Goal: Information Seeking & Learning: Learn about a topic

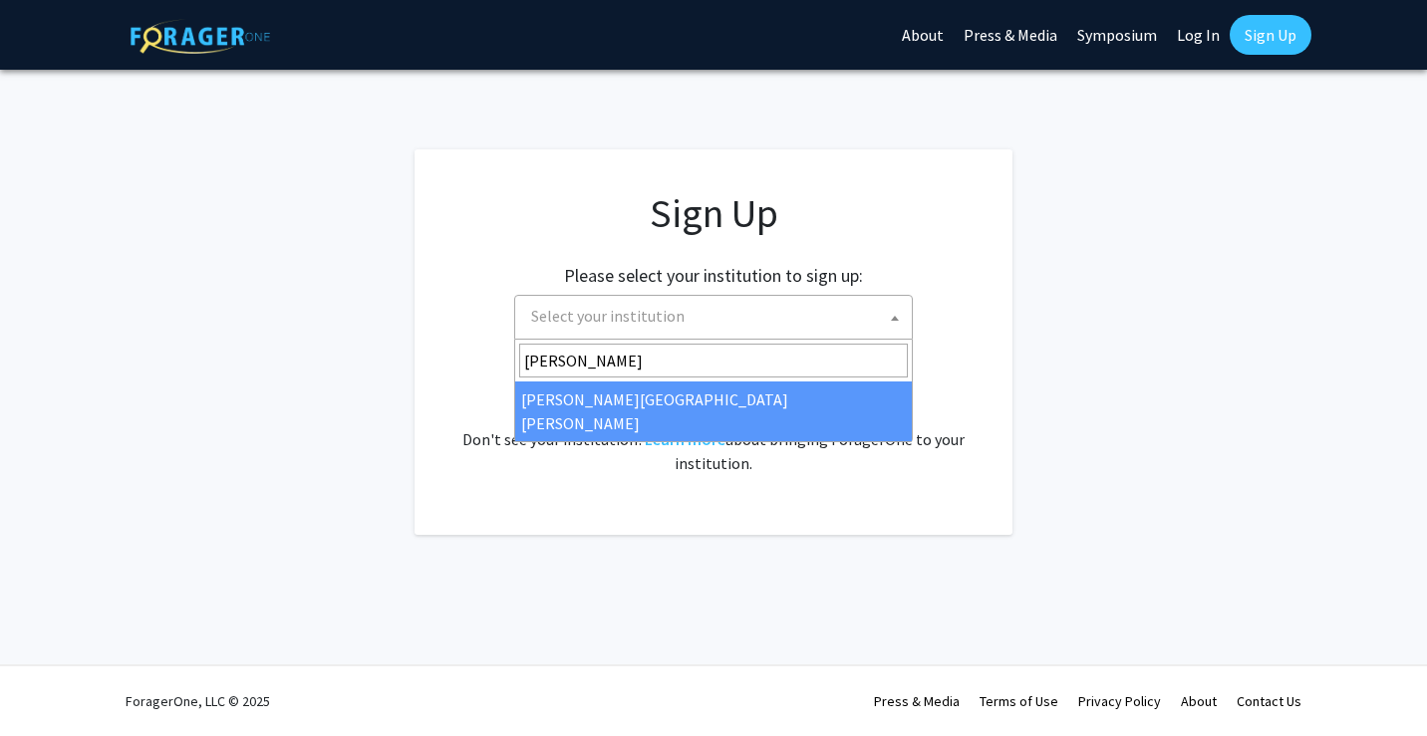
type input "johns"
select select "1"
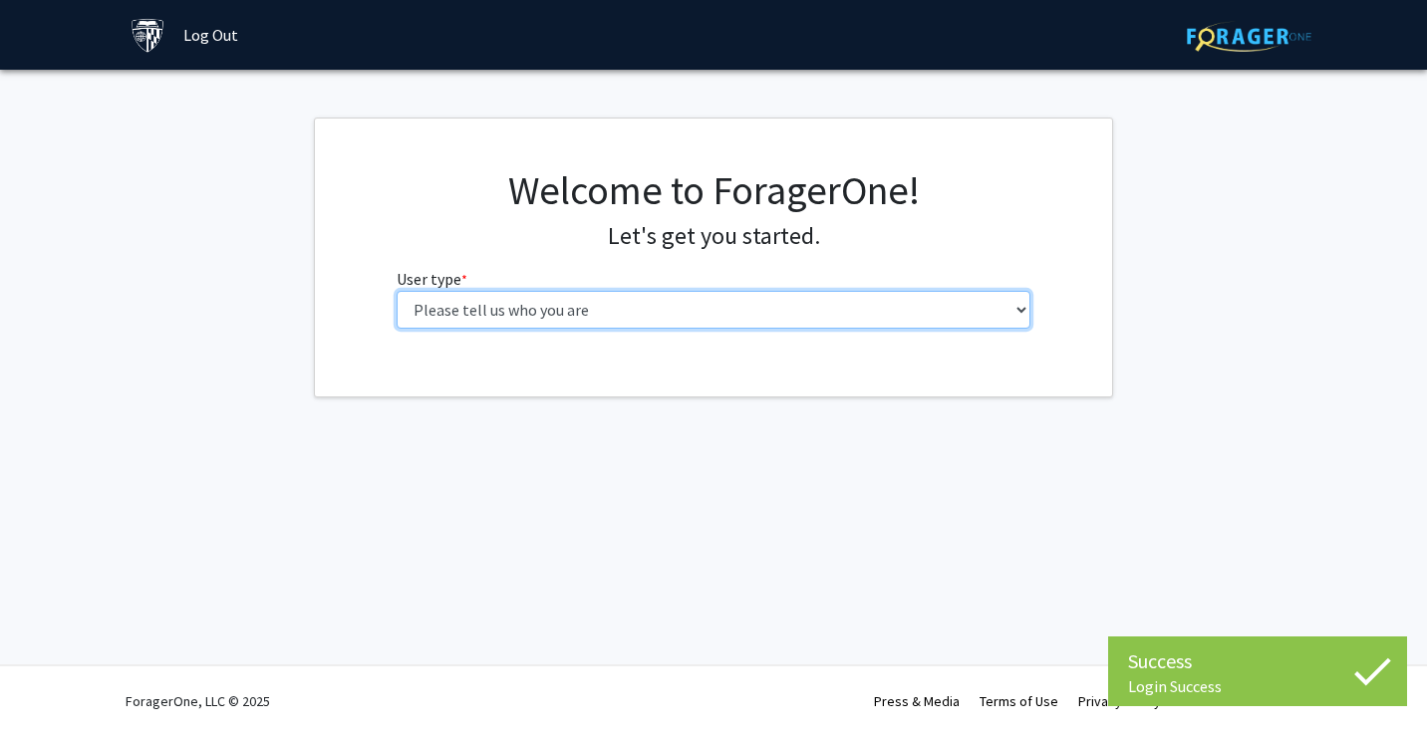
click at [573, 306] on select "Please tell us who you are Undergraduate Student Master's Student Doctoral Cand…" at bounding box center [714, 310] width 635 height 38
select select "2: masters"
click at [397, 291] on select "Please tell us who you are Undergraduate Student Master's Student Doctoral Cand…" at bounding box center [714, 310] width 635 height 38
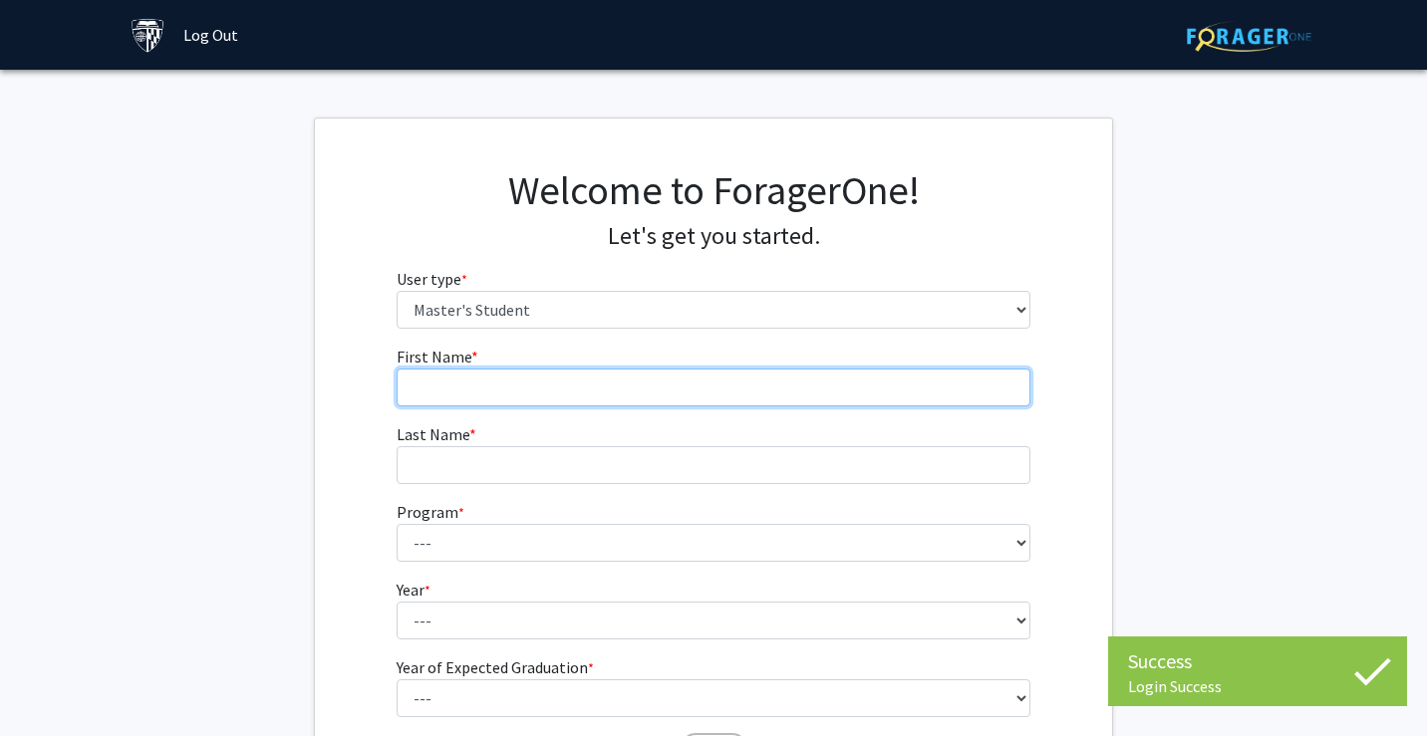
click at [868, 387] on input "First Name * required" at bounding box center [714, 388] width 635 height 38
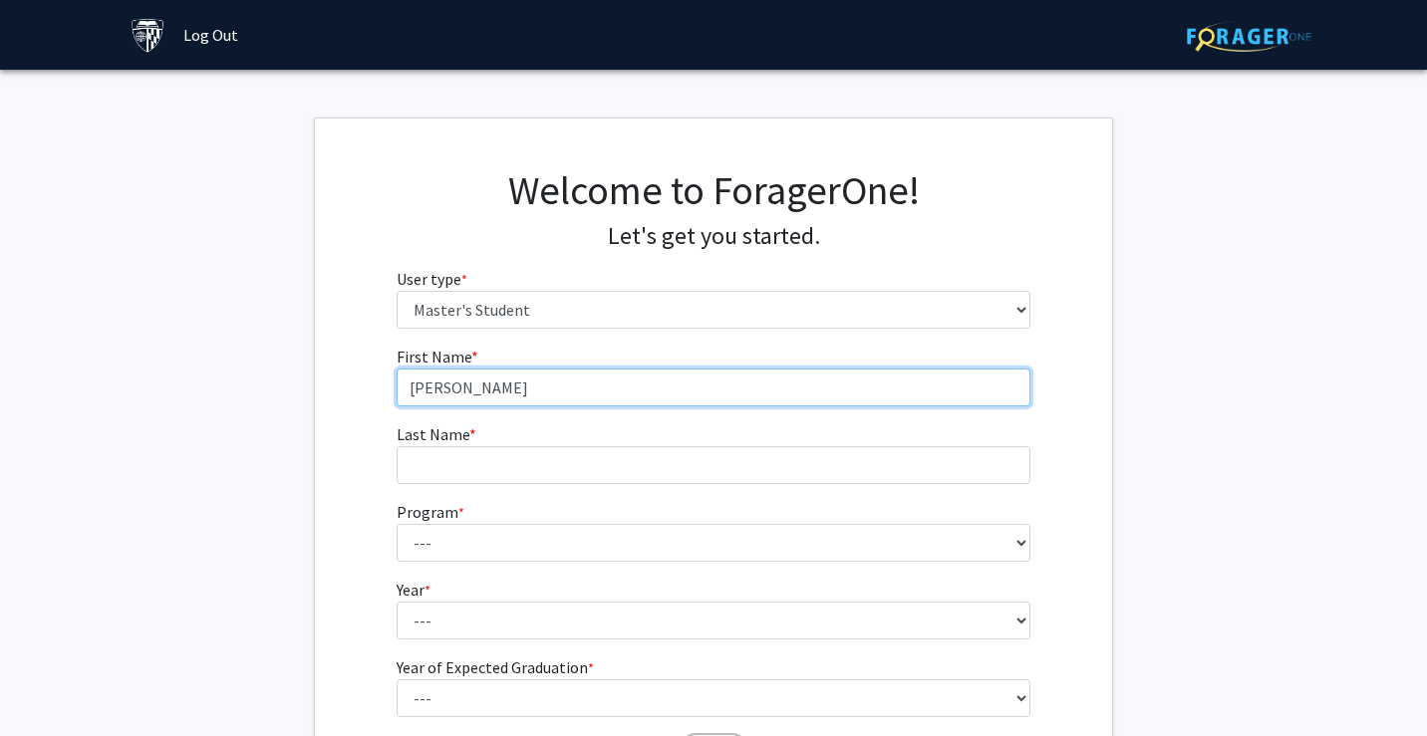
type input "Liam"
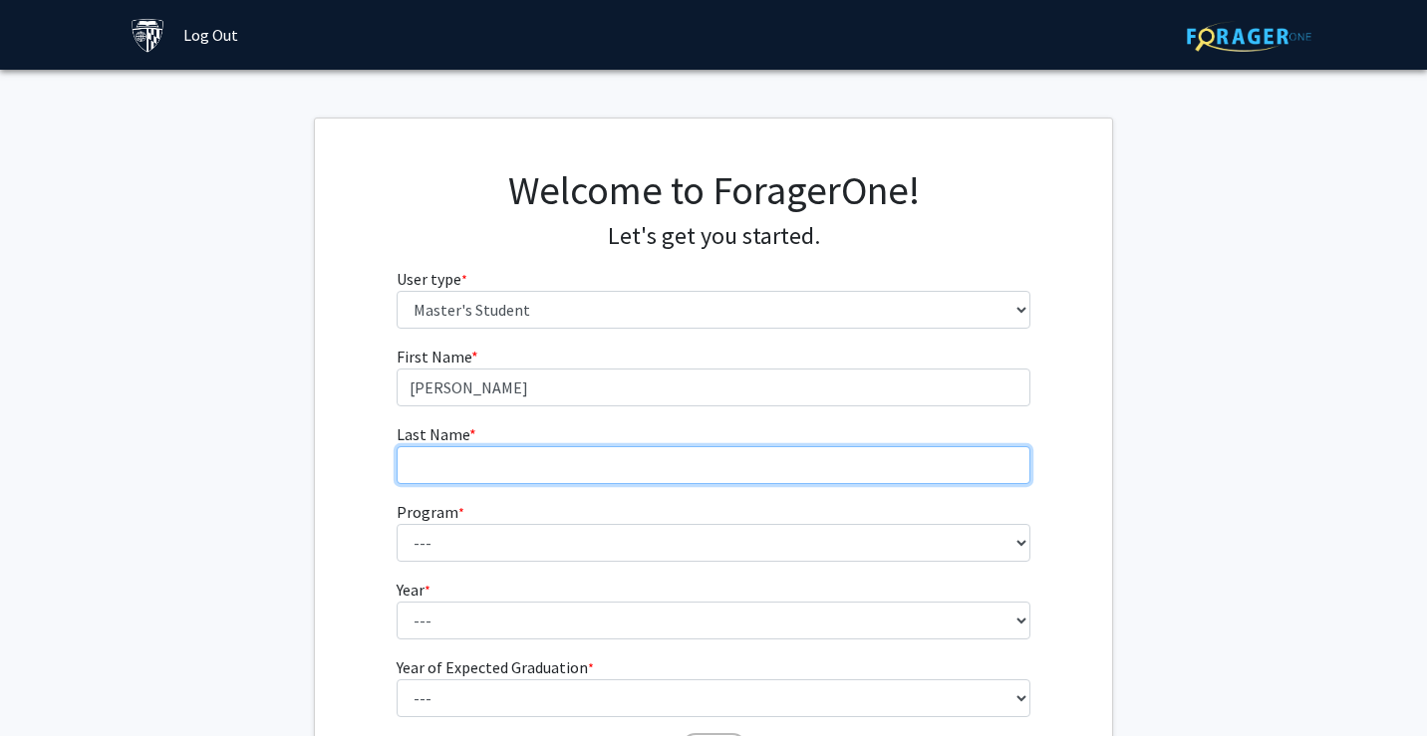
click at [658, 460] on input "Last Name * required" at bounding box center [714, 465] width 635 height 38
type input "Schaefer"
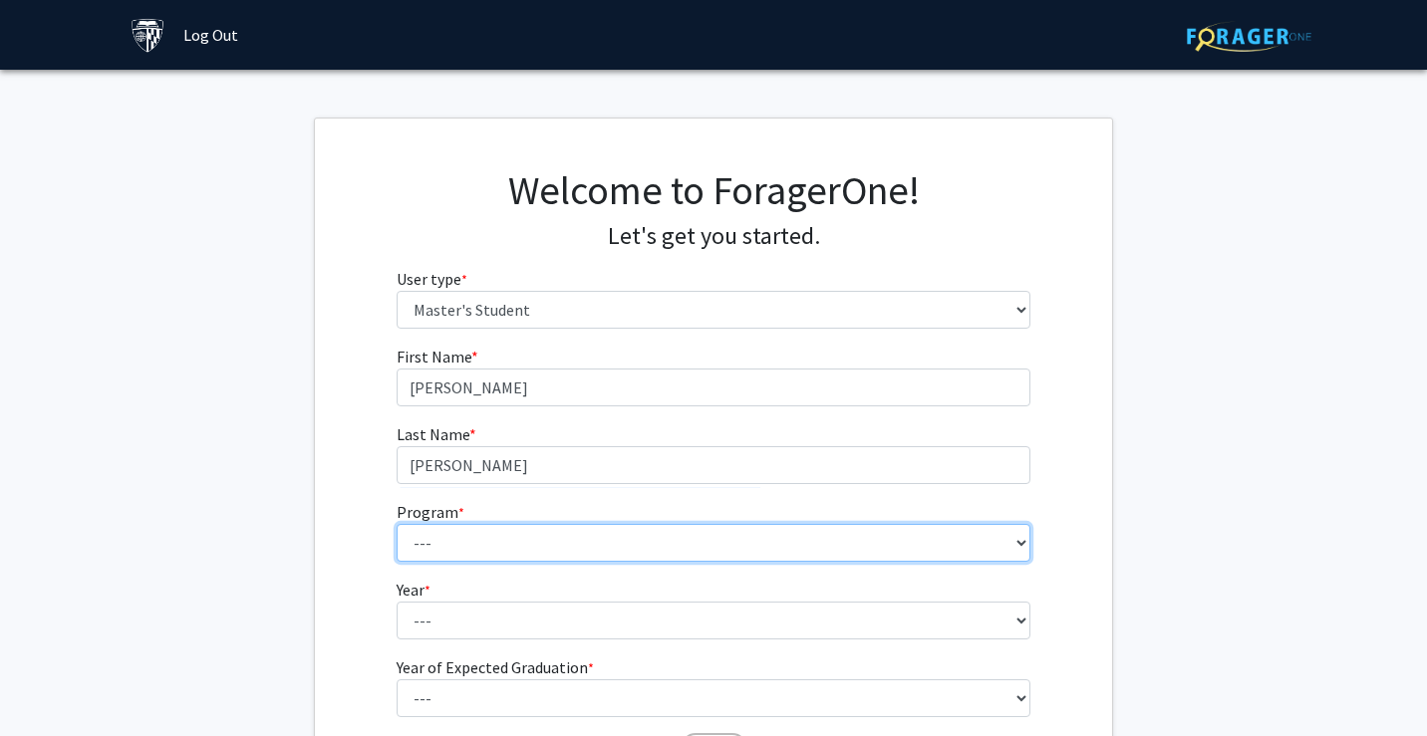
click at [538, 550] on select "--- Anatomy Education Applied and Computational Mathematics Applied Biomedical …" at bounding box center [714, 543] width 635 height 38
select select "23: 15"
click at [397, 524] on select "--- Anatomy Education Applied and Computational Mathematics Applied Biomedical …" at bounding box center [714, 543] width 635 height 38
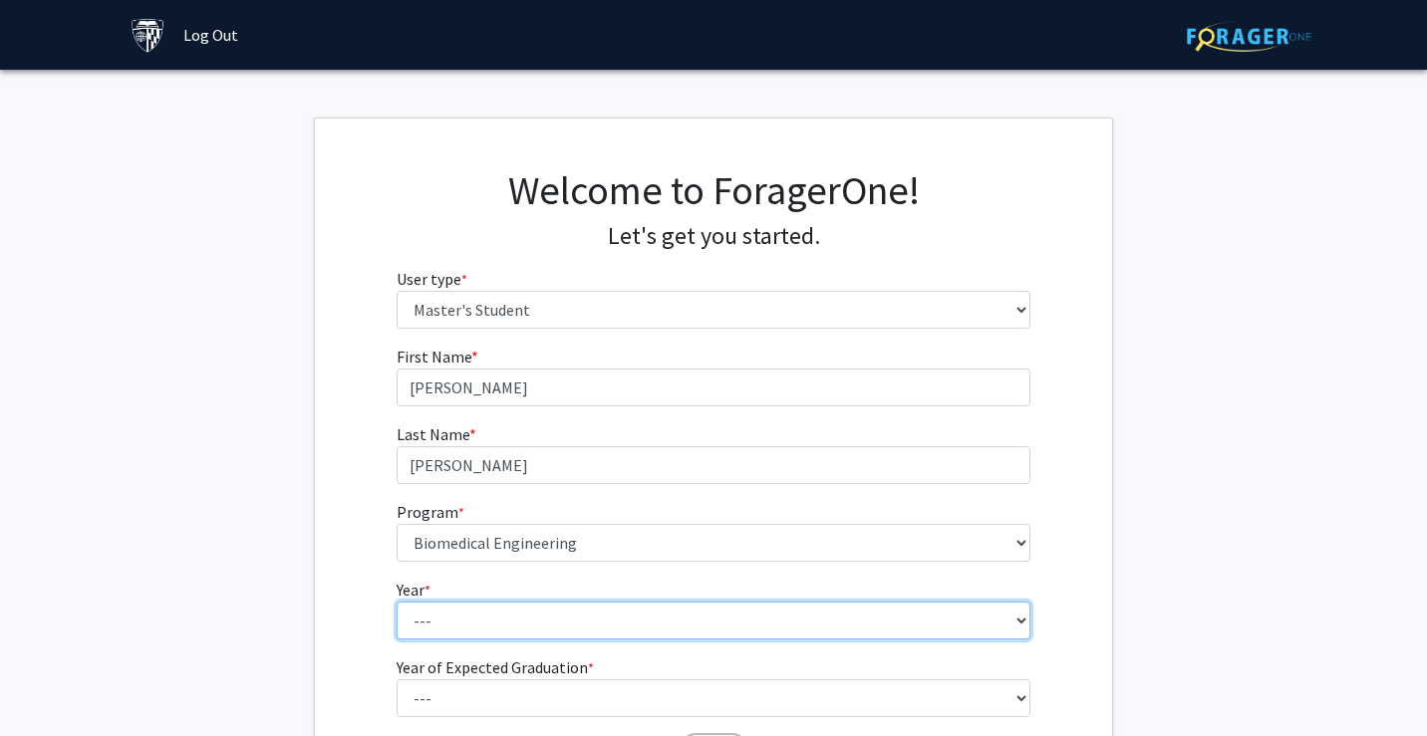
click at [533, 628] on select "--- First Year Second Year" at bounding box center [714, 621] width 635 height 38
select select "1: first_year"
click at [397, 602] on select "--- First Year Second Year" at bounding box center [714, 621] width 635 height 38
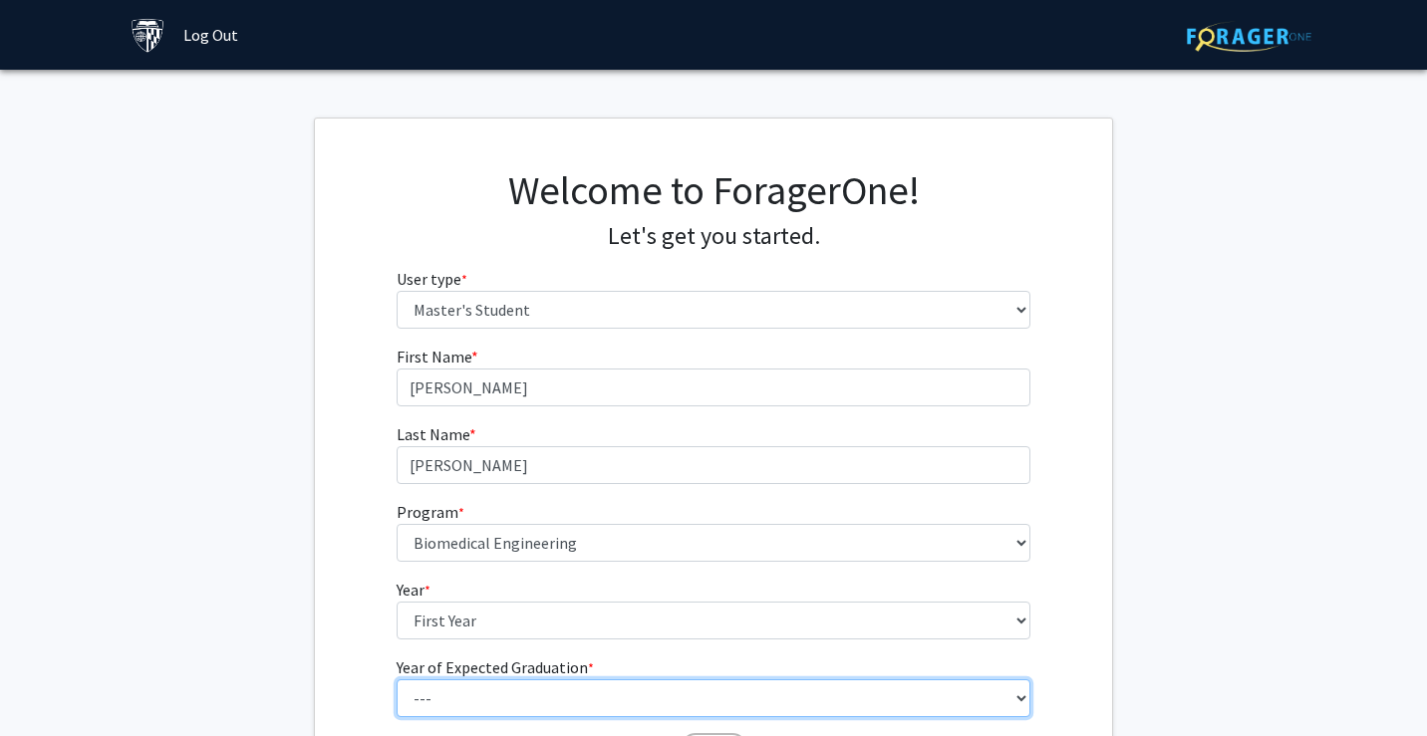
click at [529, 686] on select "--- 2025 2026 2027 2028 2029 2030 2031 2032 2033 2034" at bounding box center [714, 699] width 635 height 38
select select "2: 2026"
click at [397, 680] on select "--- 2025 2026 2027 2028 2029 2030 2031 2032 2033 2034" at bounding box center [714, 699] width 635 height 38
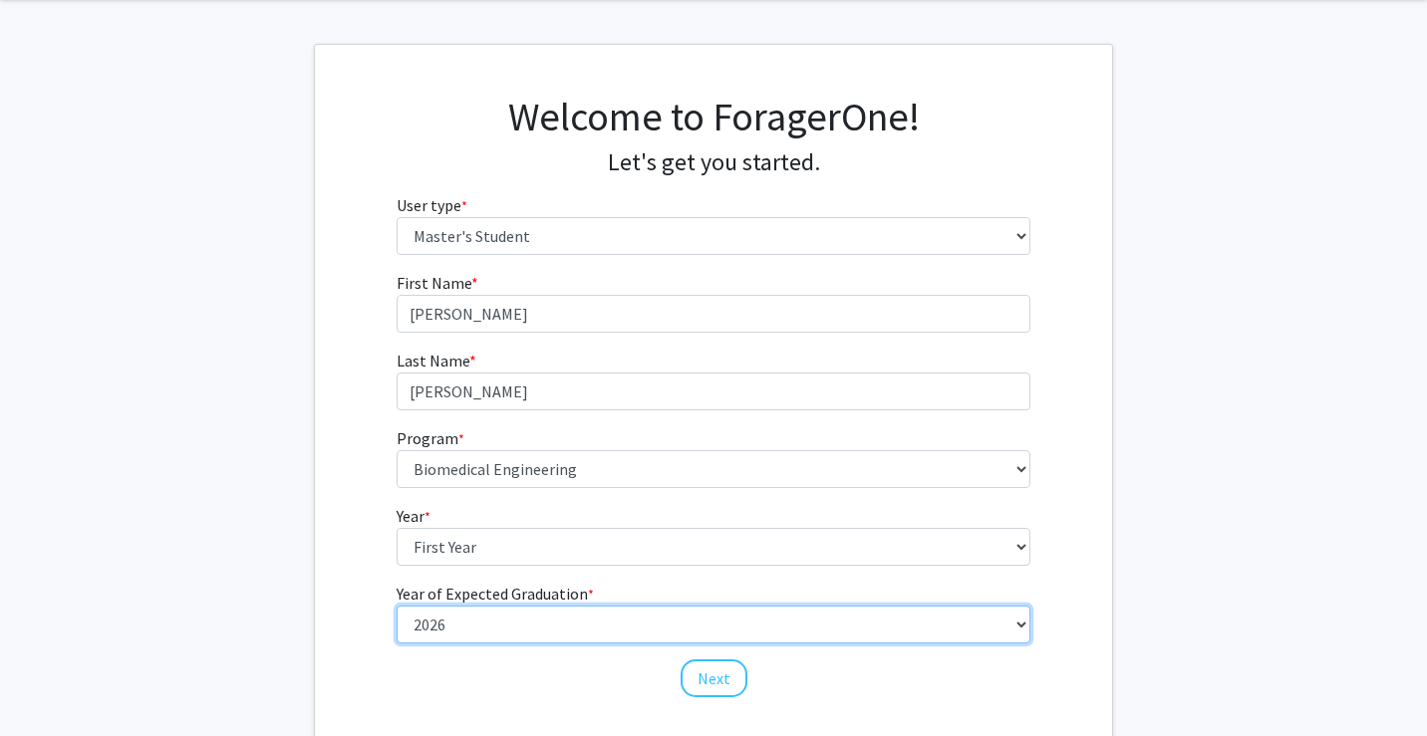
scroll to position [95, 0]
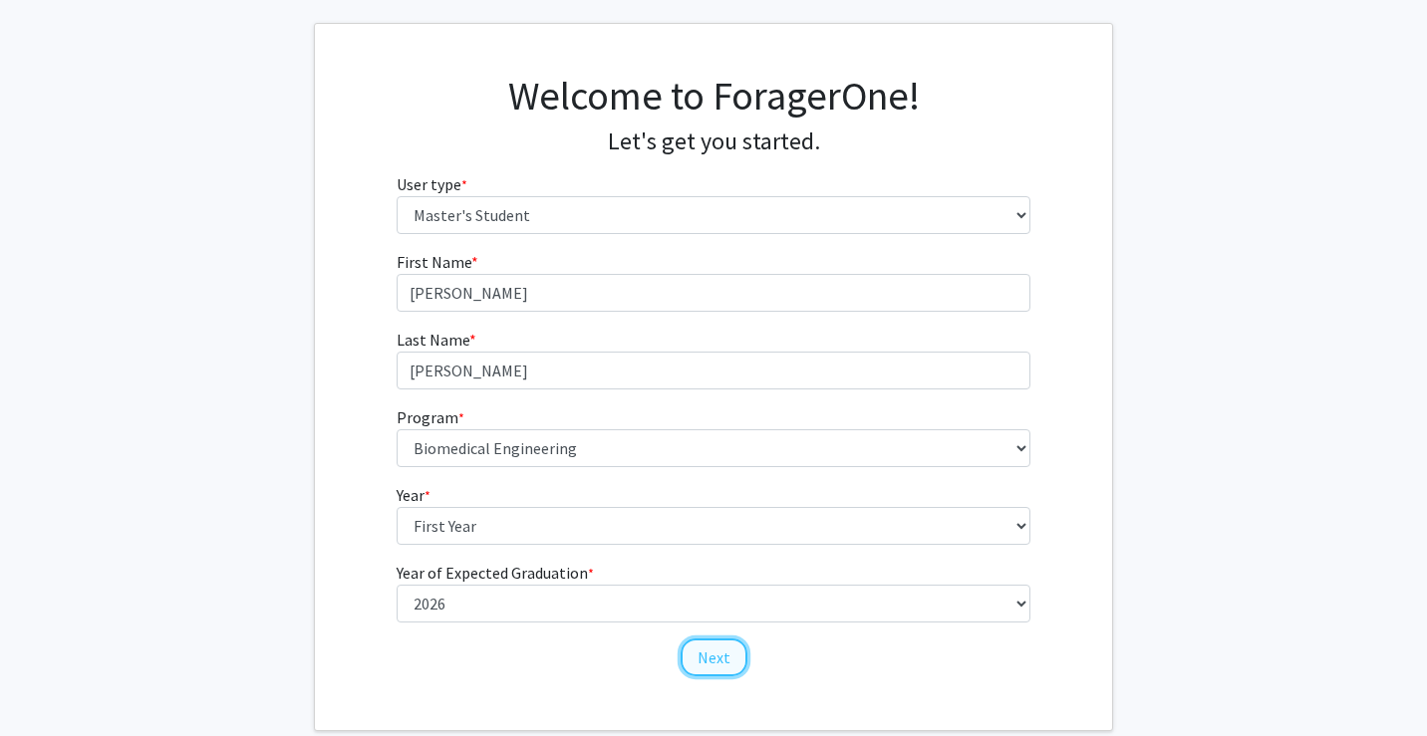
click at [697, 641] on button "Next" at bounding box center [714, 658] width 67 height 38
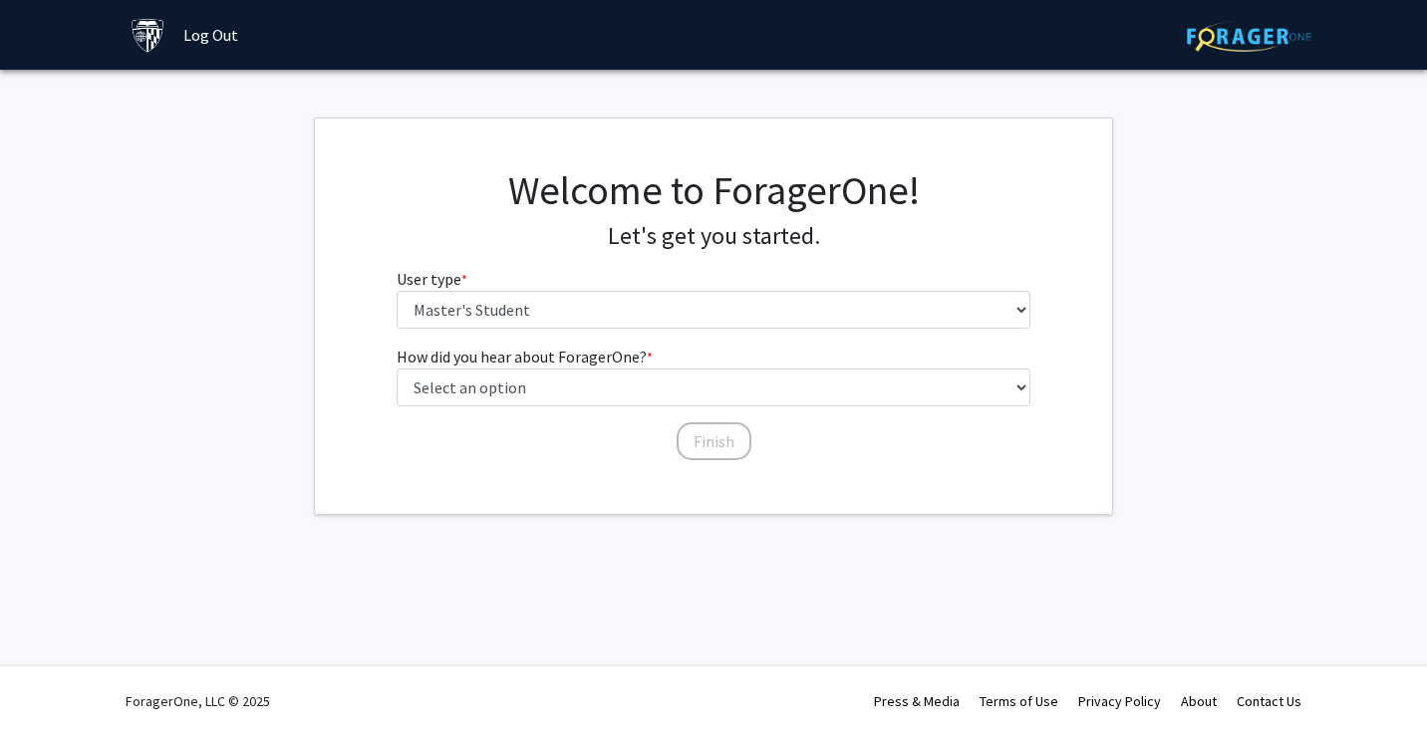
scroll to position [0, 0]
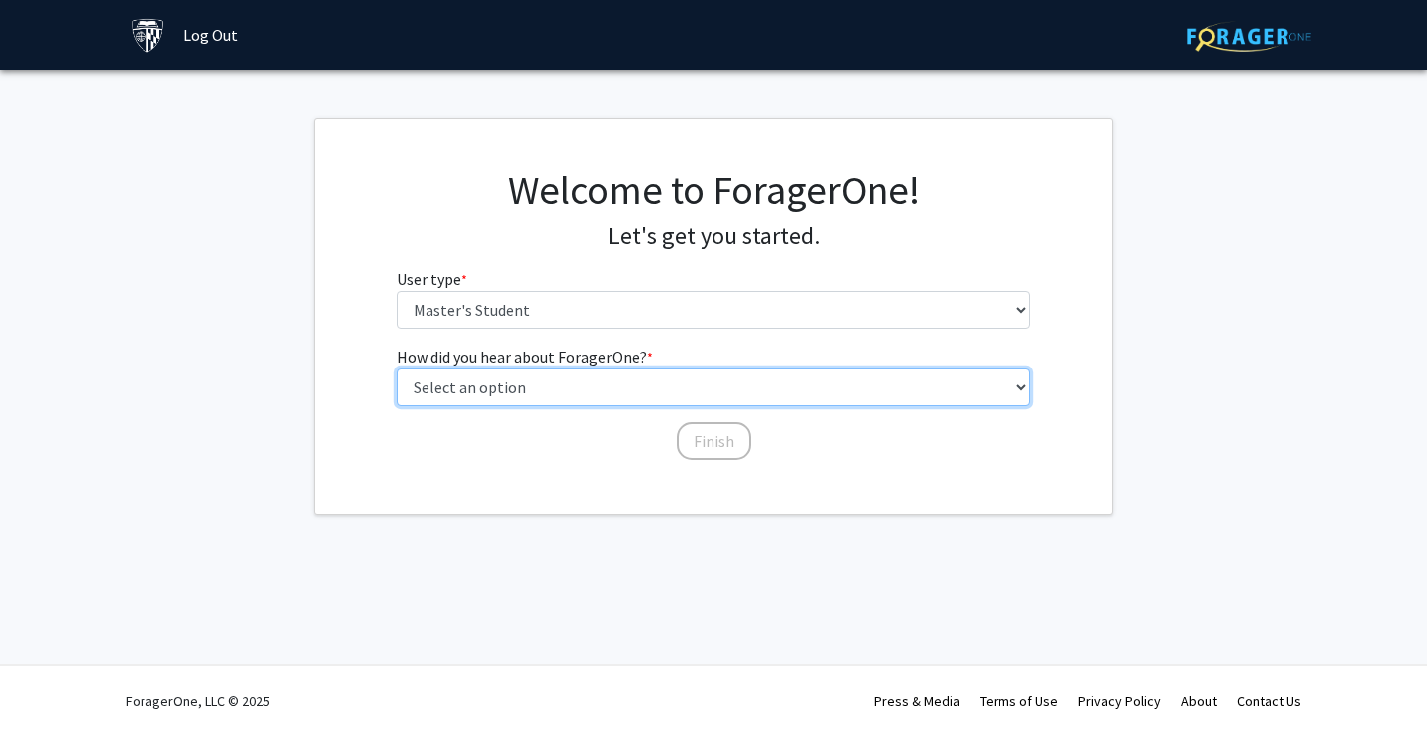
click at [653, 394] on select "Select an option Peer/student recommendation Faculty/staff recommendation Unive…" at bounding box center [714, 388] width 635 height 38
select select "3: university_website"
click at [397, 369] on select "Select an option Peer/student recommendation Faculty/staff recommendation Unive…" at bounding box center [714, 388] width 635 height 38
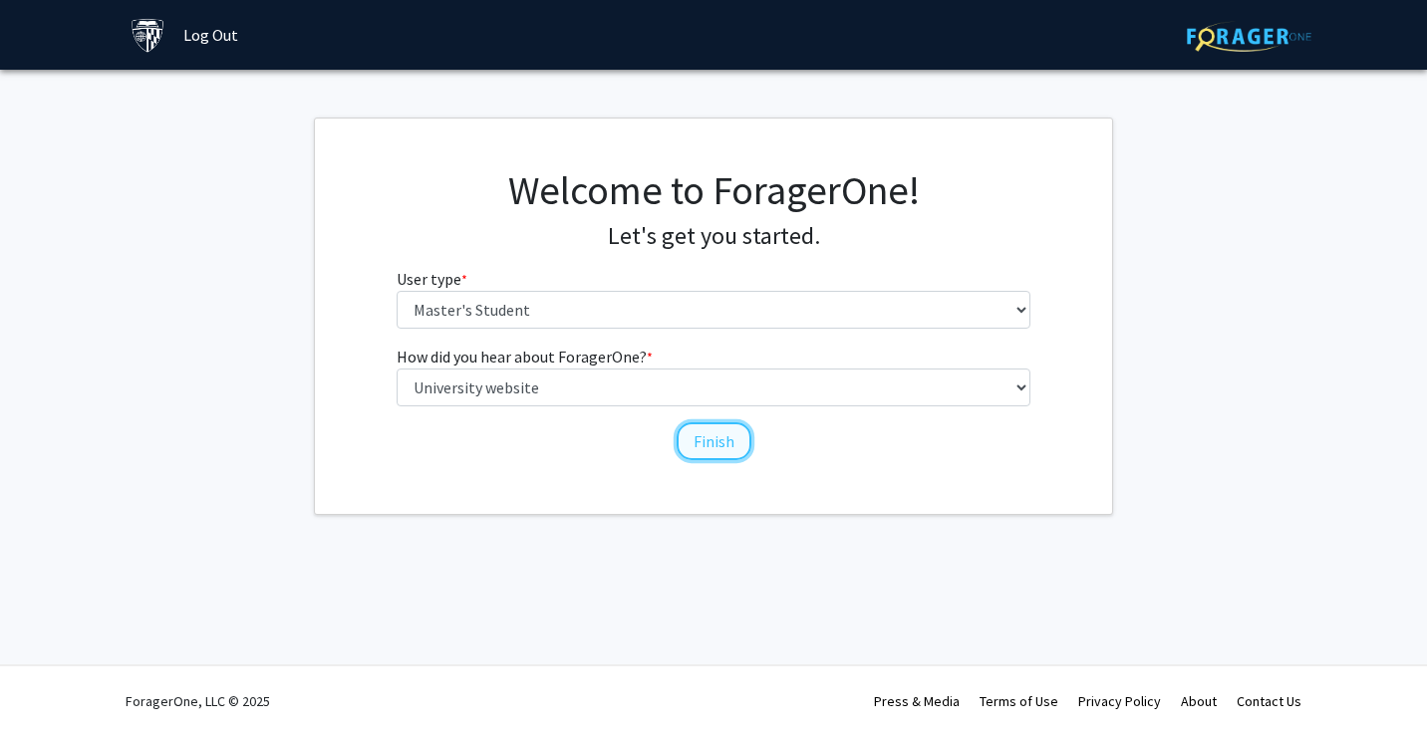
click at [736, 446] on button "Finish" at bounding box center [714, 442] width 75 height 38
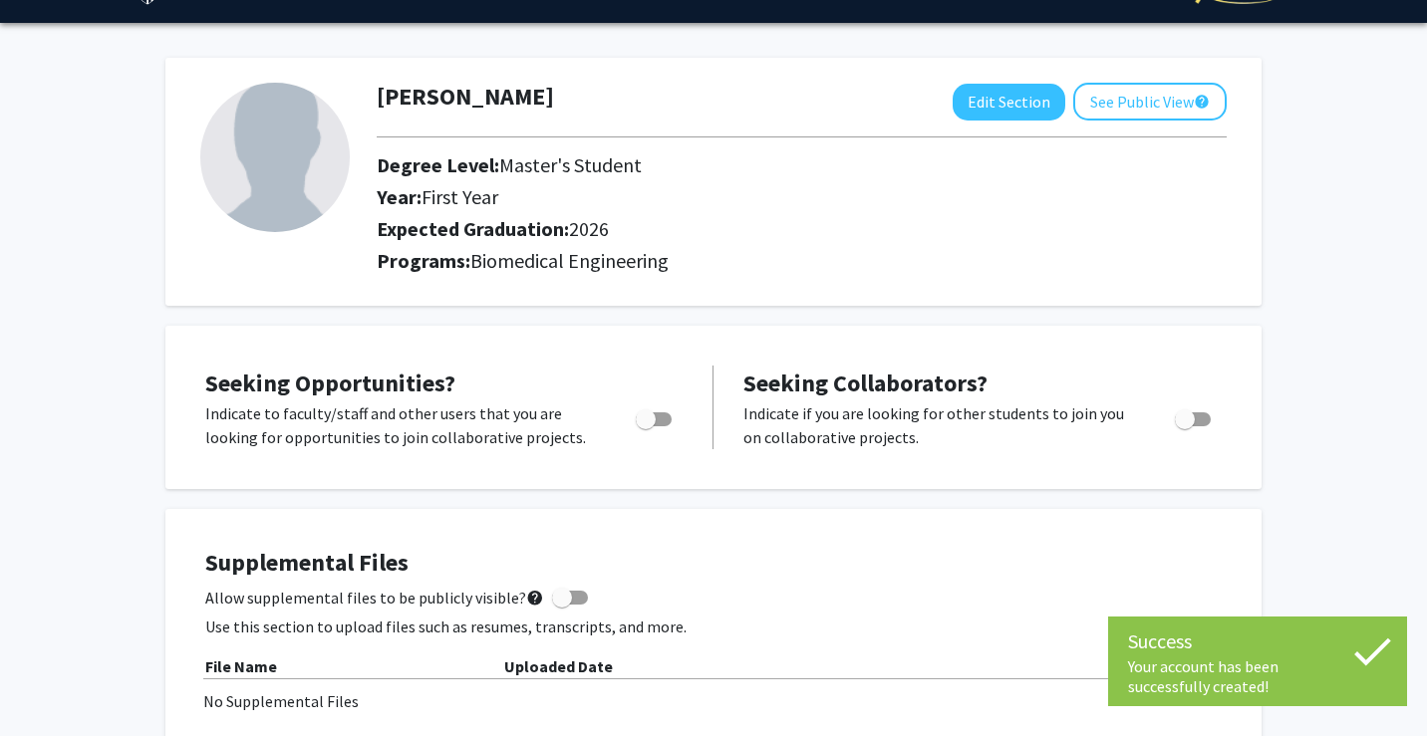
scroll to position [87, 0]
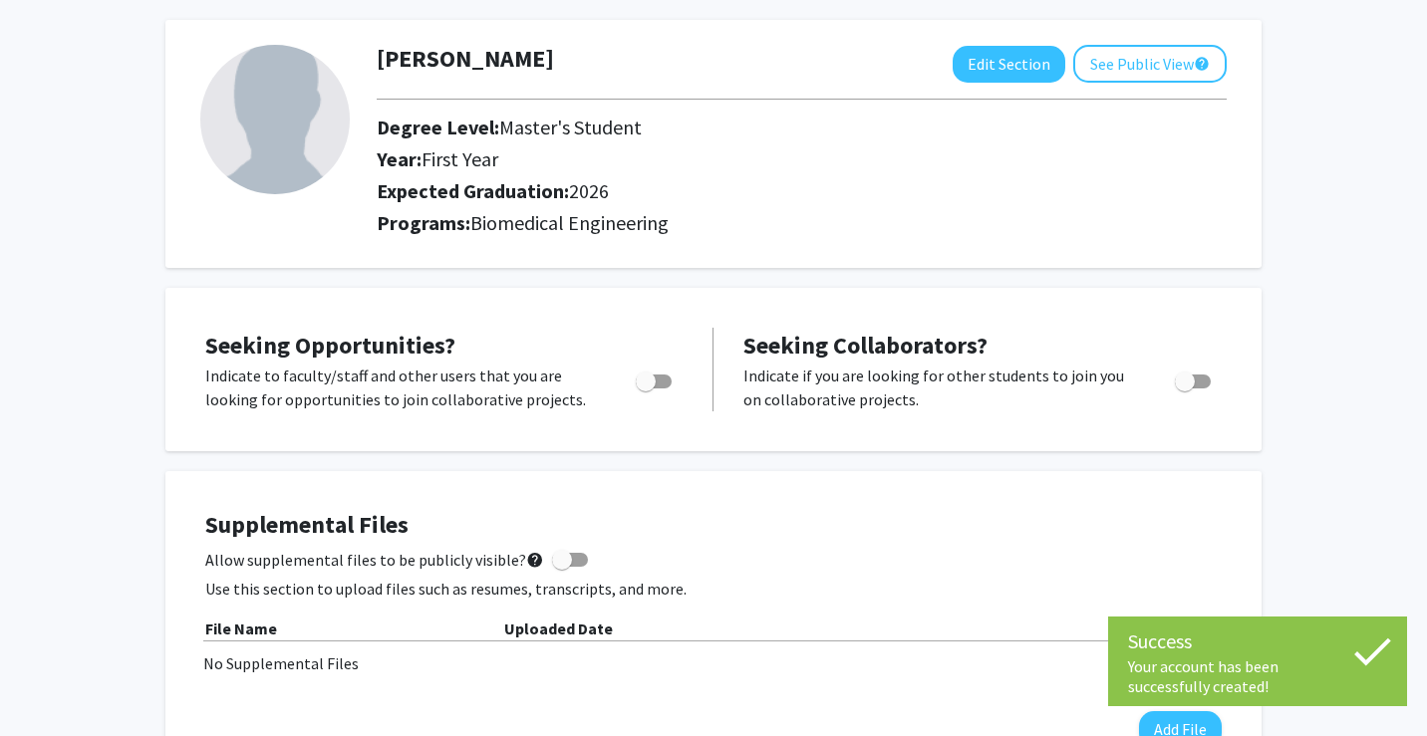
click at [654, 370] on label "Toggle" at bounding box center [650, 382] width 44 height 24
click at [646, 389] on input "Are you actively seeking opportunities?" at bounding box center [645, 389] width 1 height 1
checkbox input "true"
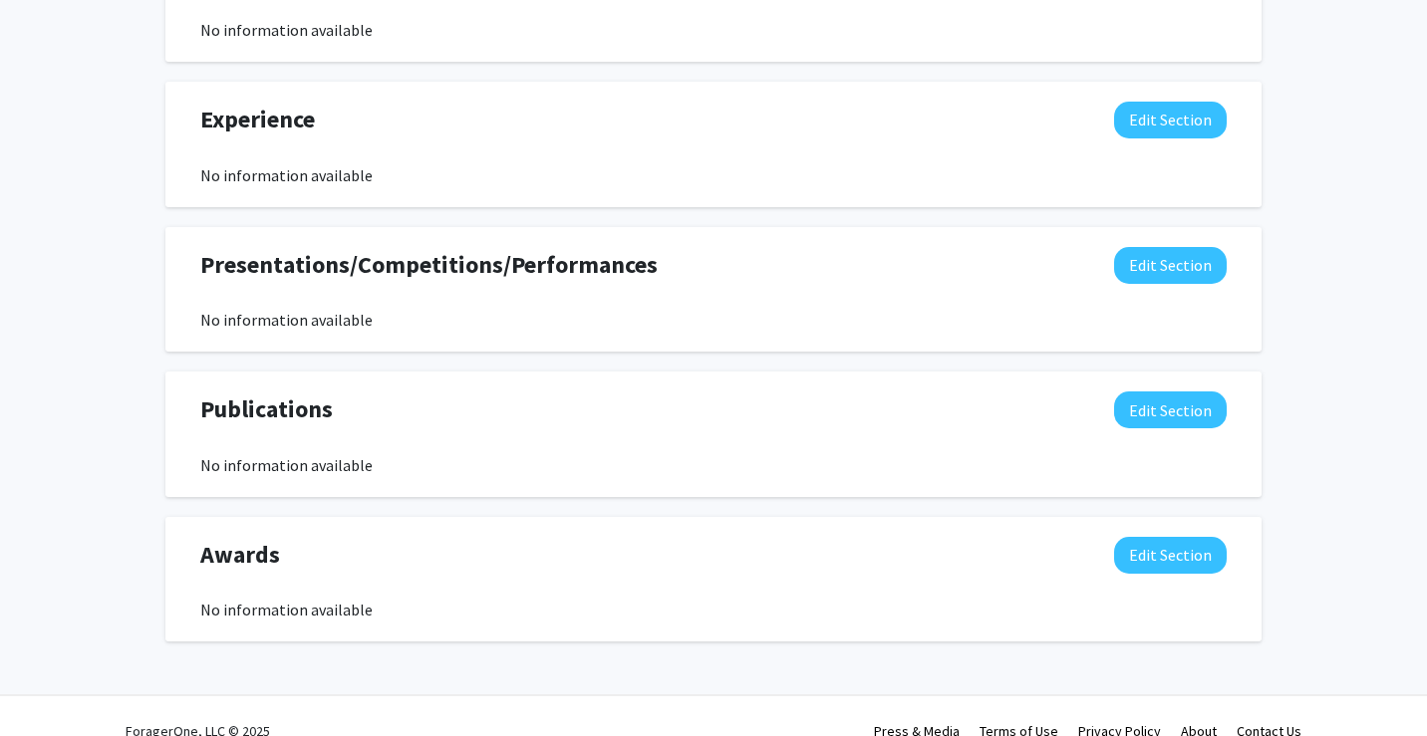
scroll to position [512, 0]
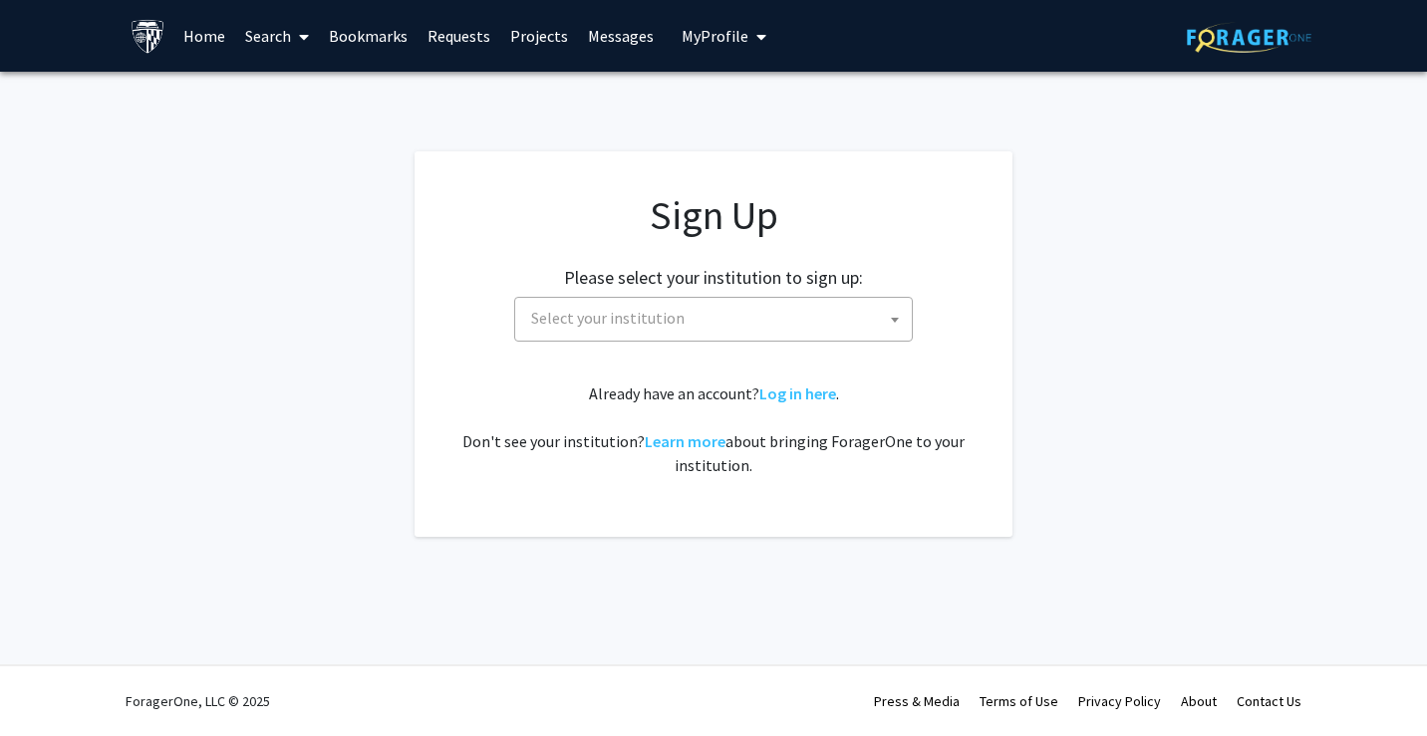
click at [797, 294] on div "Please select your institution to sign up: [GEOGRAPHIC_DATA] [GEOGRAPHIC_DATA] …" at bounding box center [713, 294] width 548 height 95
click at [797, 343] on div "Sign Up Please select your institution to sign up: [GEOGRAPHIC_DATA] [GEOGRAPHI…" at bounding box center [713, 334] width 518 height 286
click at [793, 401] on link "Log in here" at bounding box center [797, 394] width 77 height 20
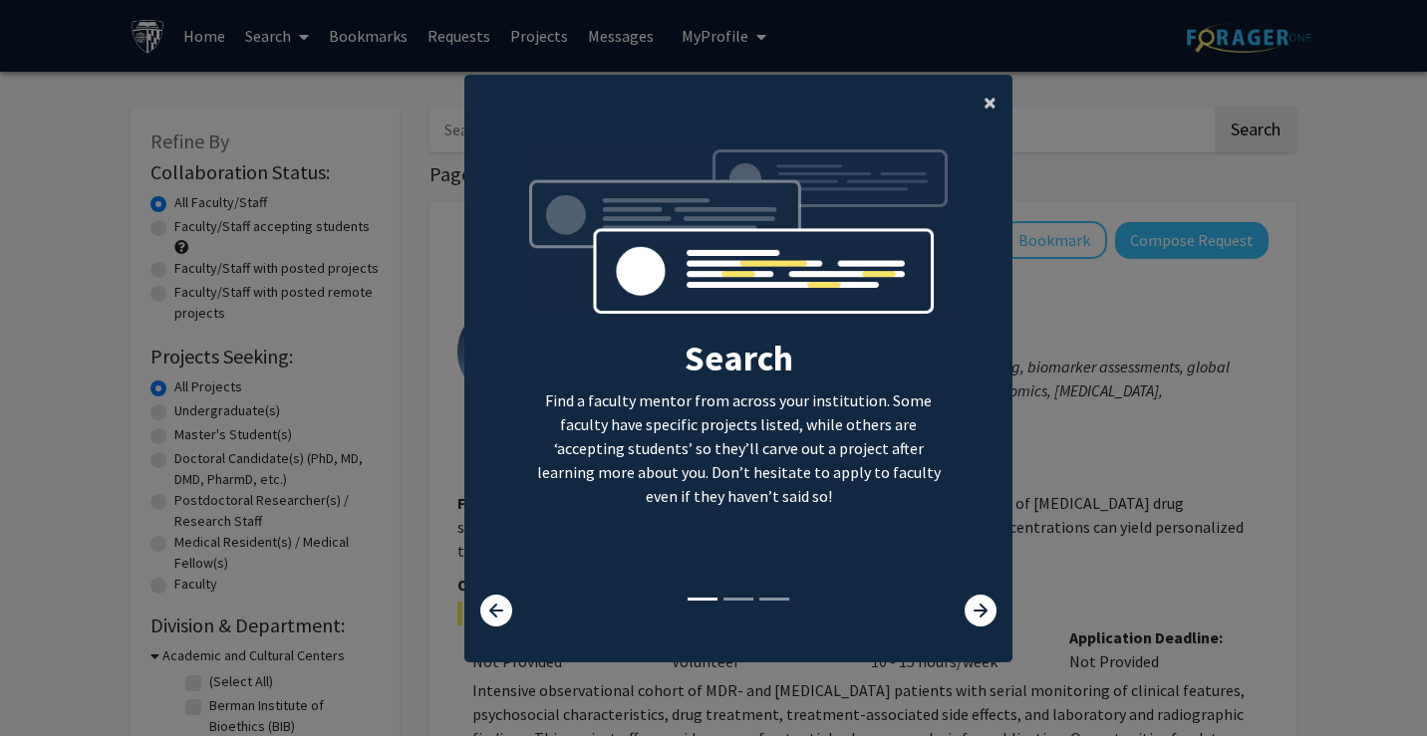
click at [988, 106] on span "×" at bounding box center [990, 102] width 13 height 31
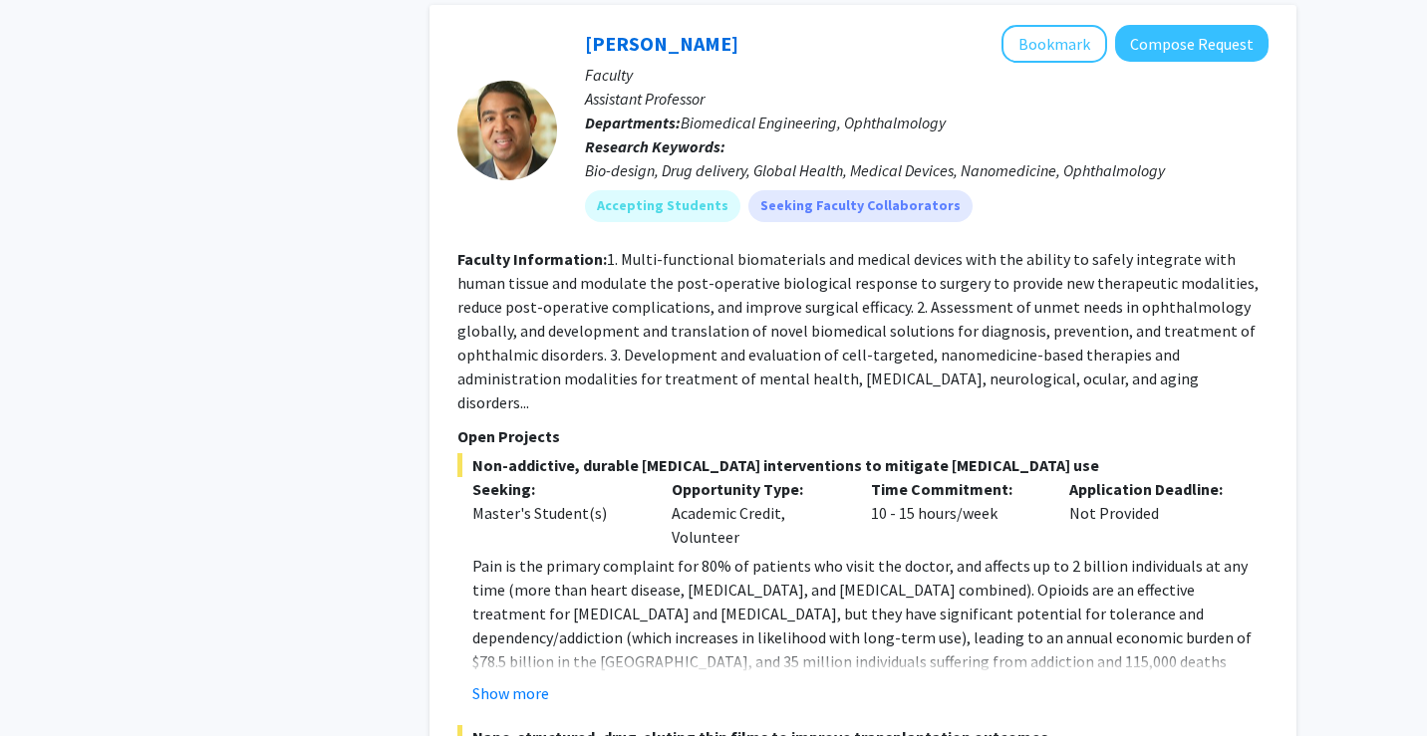
scroll to position [1603, 0]
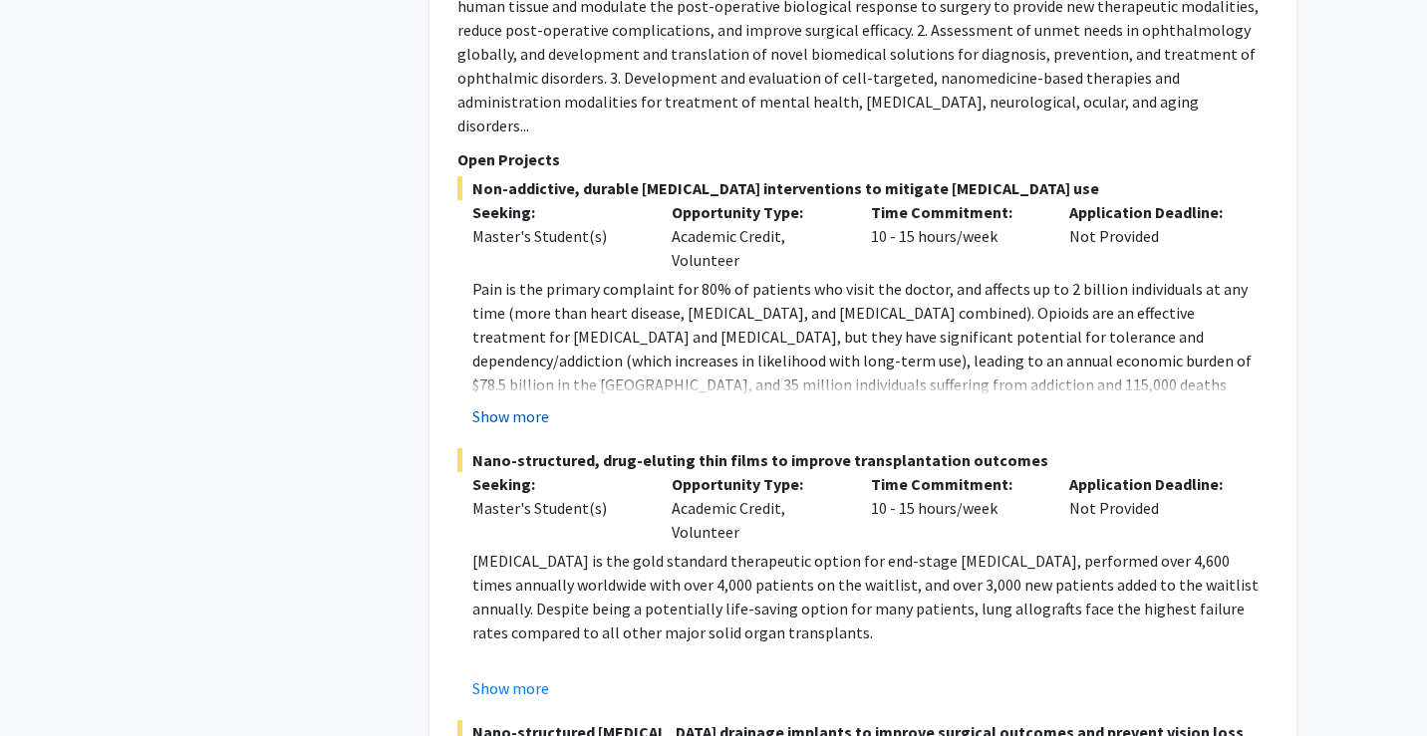
click at [531, 405] on button "Show more" at bounding box center [510, 417] width 77 height 24
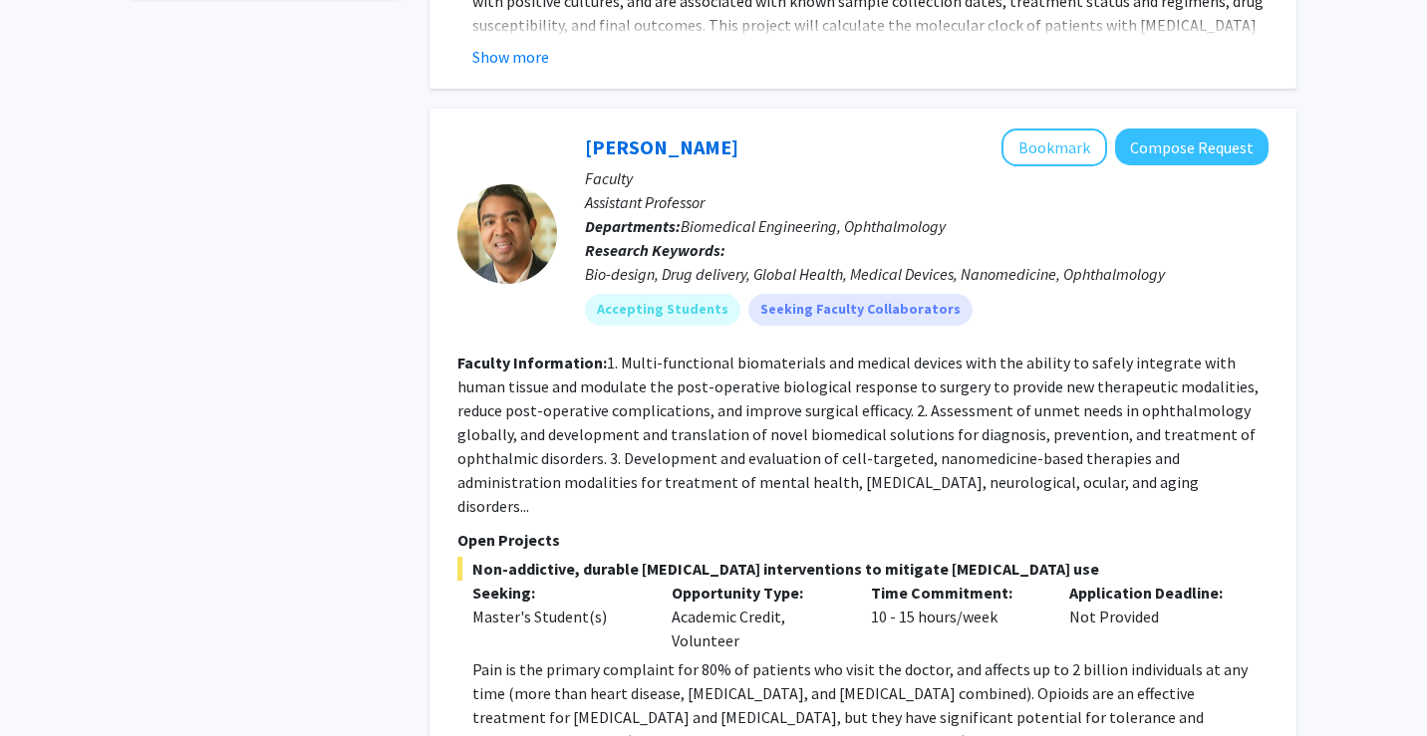
scroll to position [1122, 0]
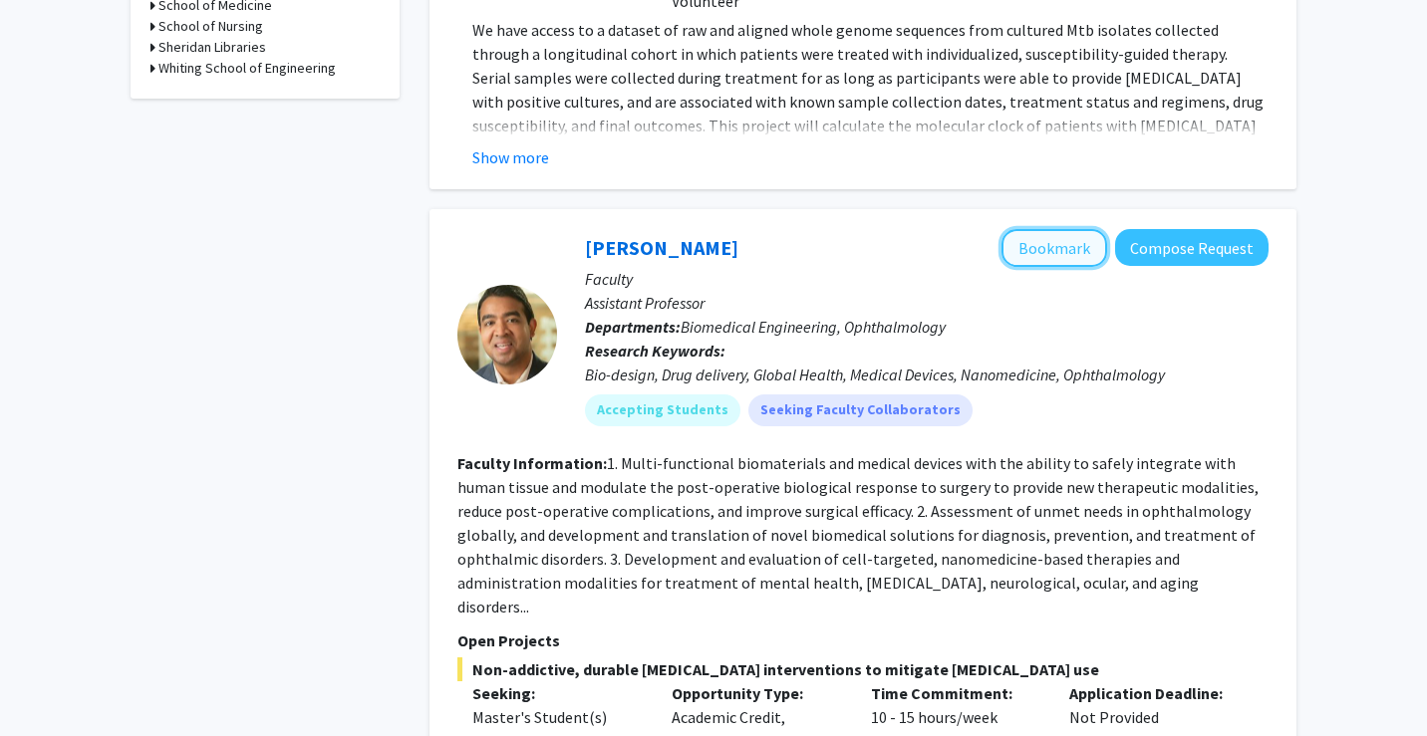
click at [1080, 229] on button "Bookmark" at bounding box center [1054, 248] width 106 height 38
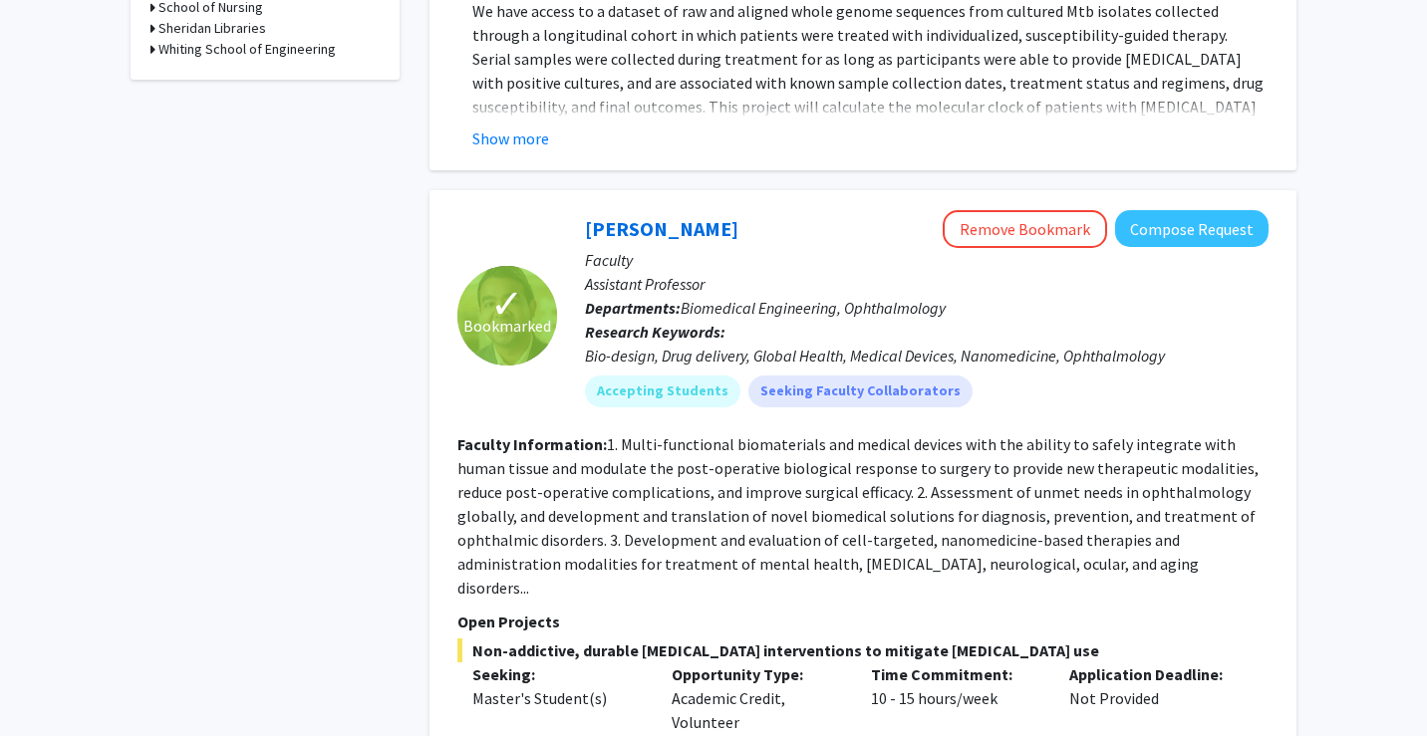
scroll to position [1142, 0]
click at [1218, 209] on button "Compose Request" at bounding box center [1191, 227] width 153 height 37
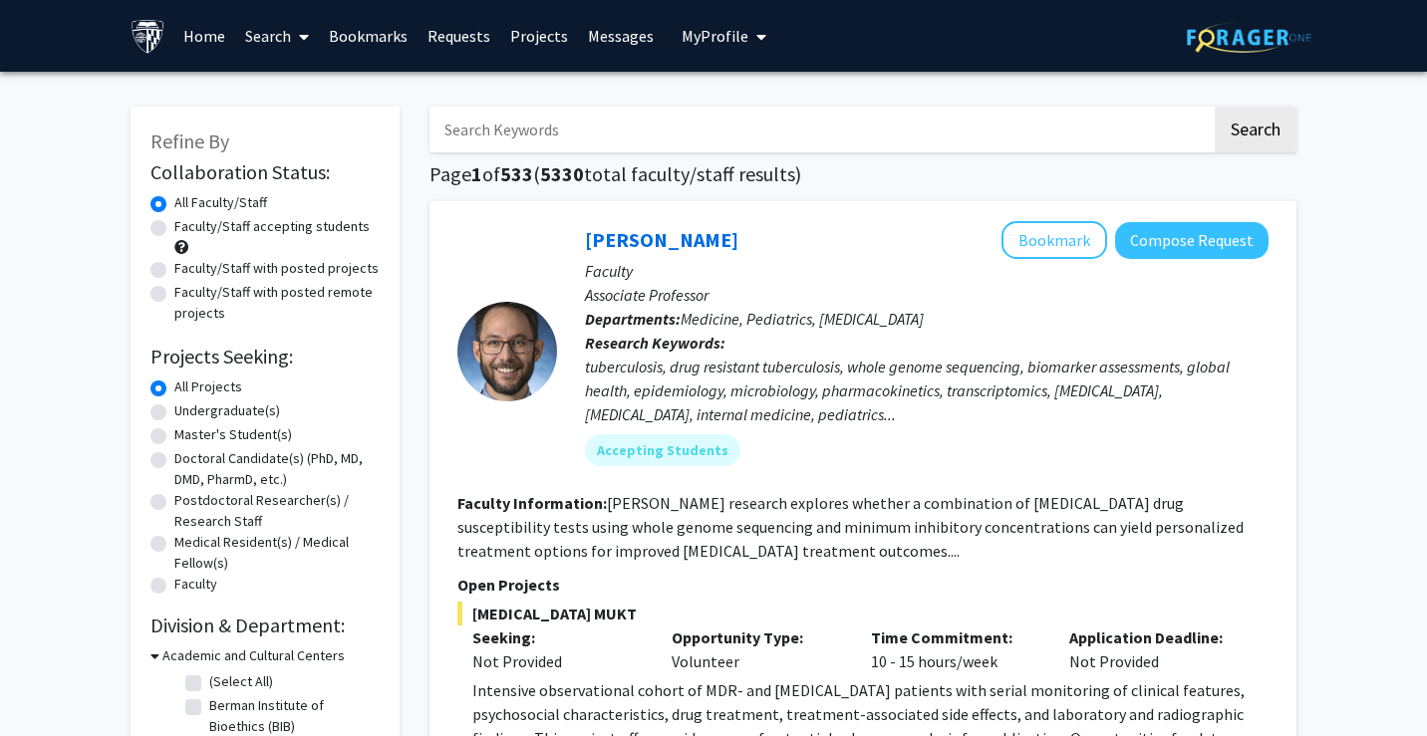
scroll to position [30, 0]
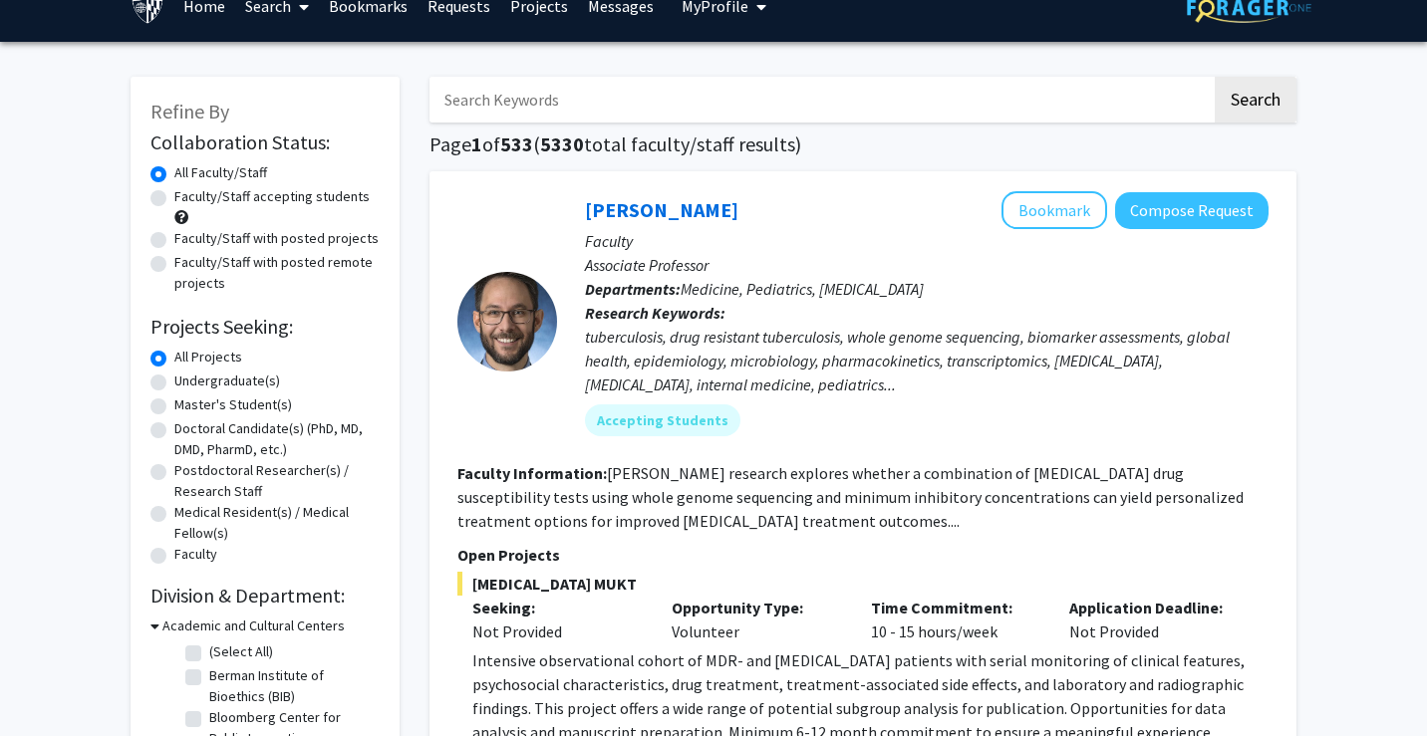
click at [174, 407] on label "Master's Student(s)" at bounding box center [233, 405] width 118 height 21
click at [174, 407] on input "Master's Student(s)" at bounding box center [180, 401] width 13 height 13
radio input "true"
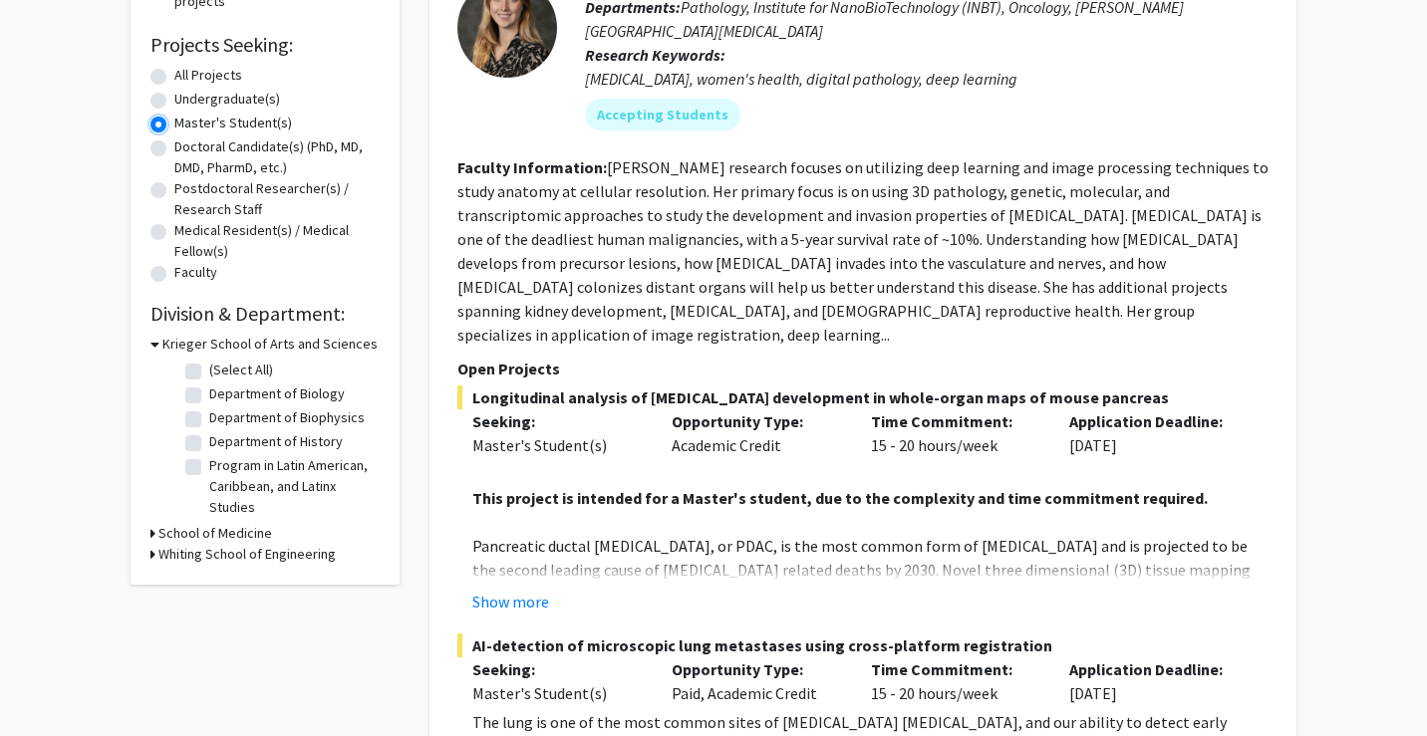
scroll to position [147, 0]
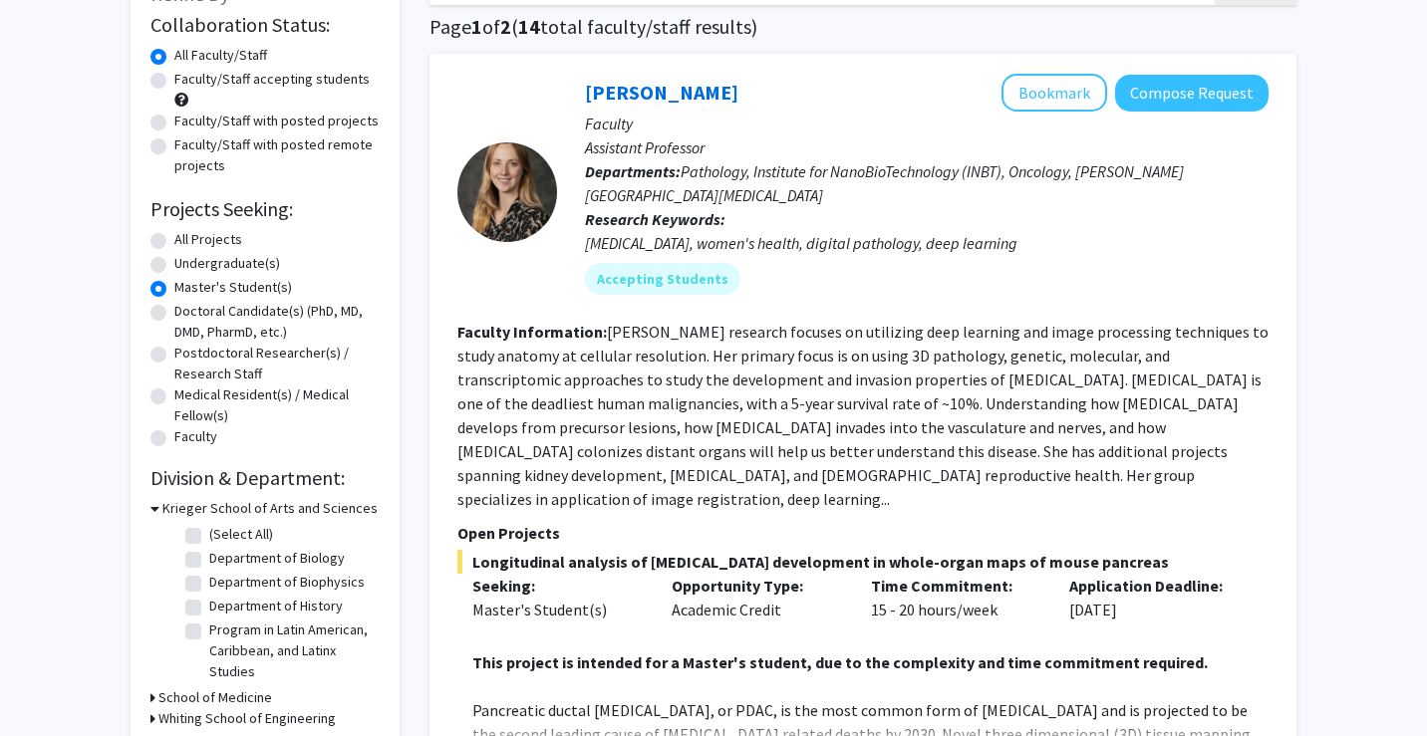
click at [174, 236] on label "All Projects" at bounding box center [208, 239] width 68 height 21
click at [174, 236] on input "All Projects" at bounding box center [180, 235] width 13 height 13
radio input "true"
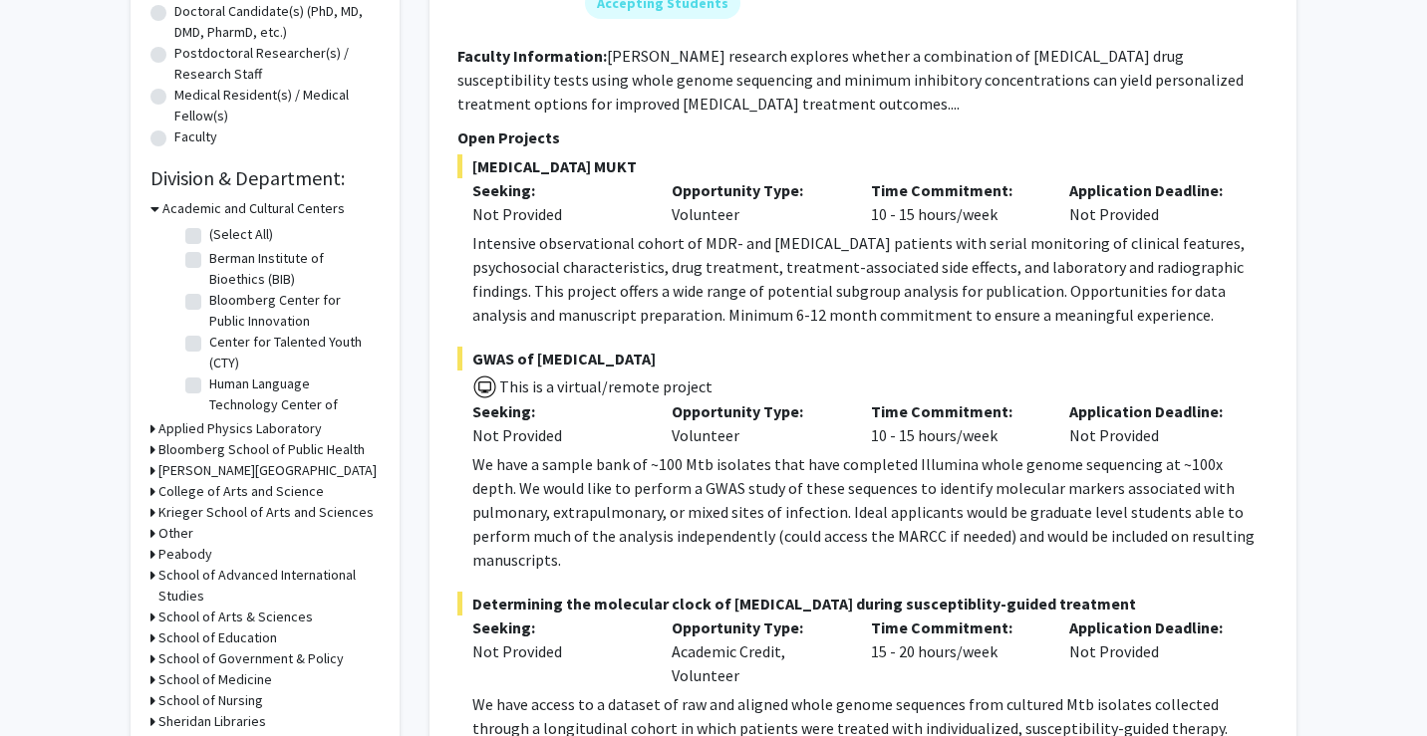
scroll to position [508, 0]
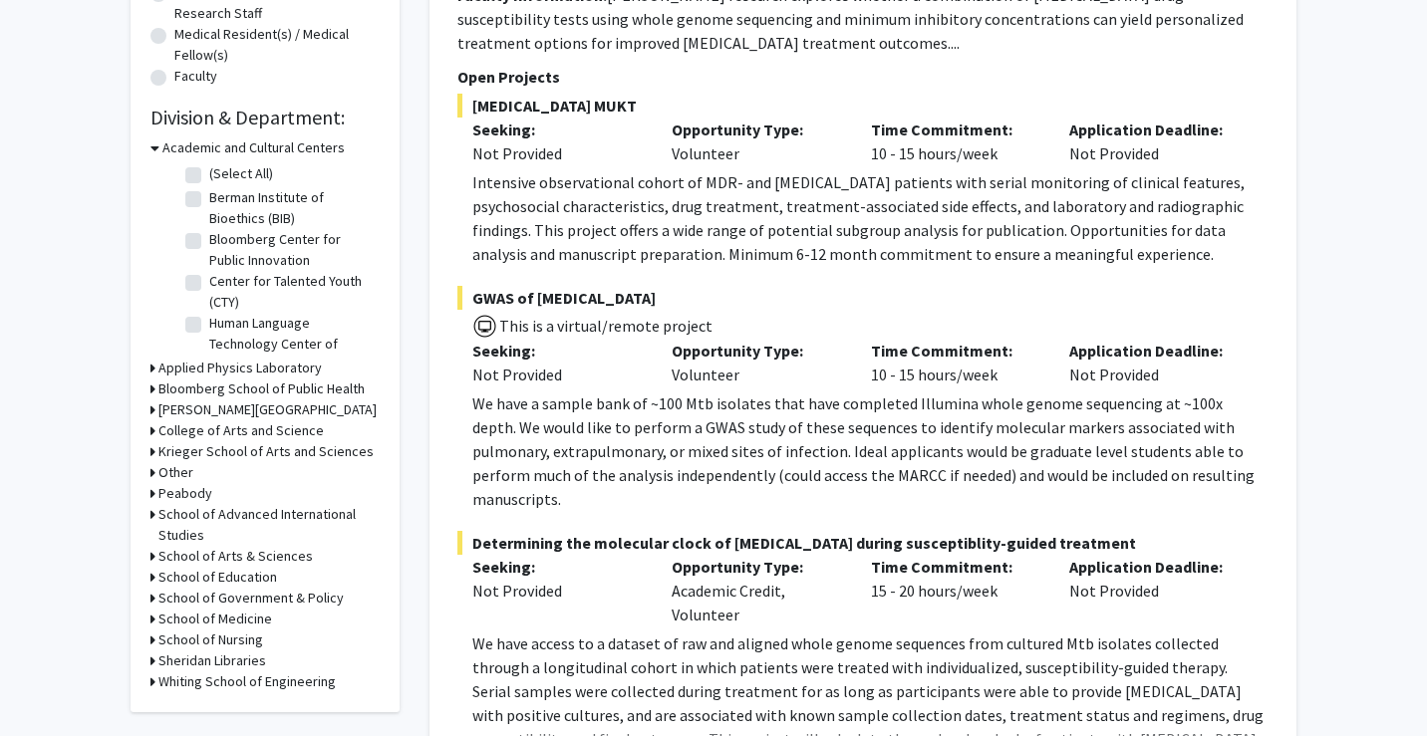
click at [284, 366] on h3 "Applied Physics Laboratory" at bounding box center [239, 368] width 163 height 21
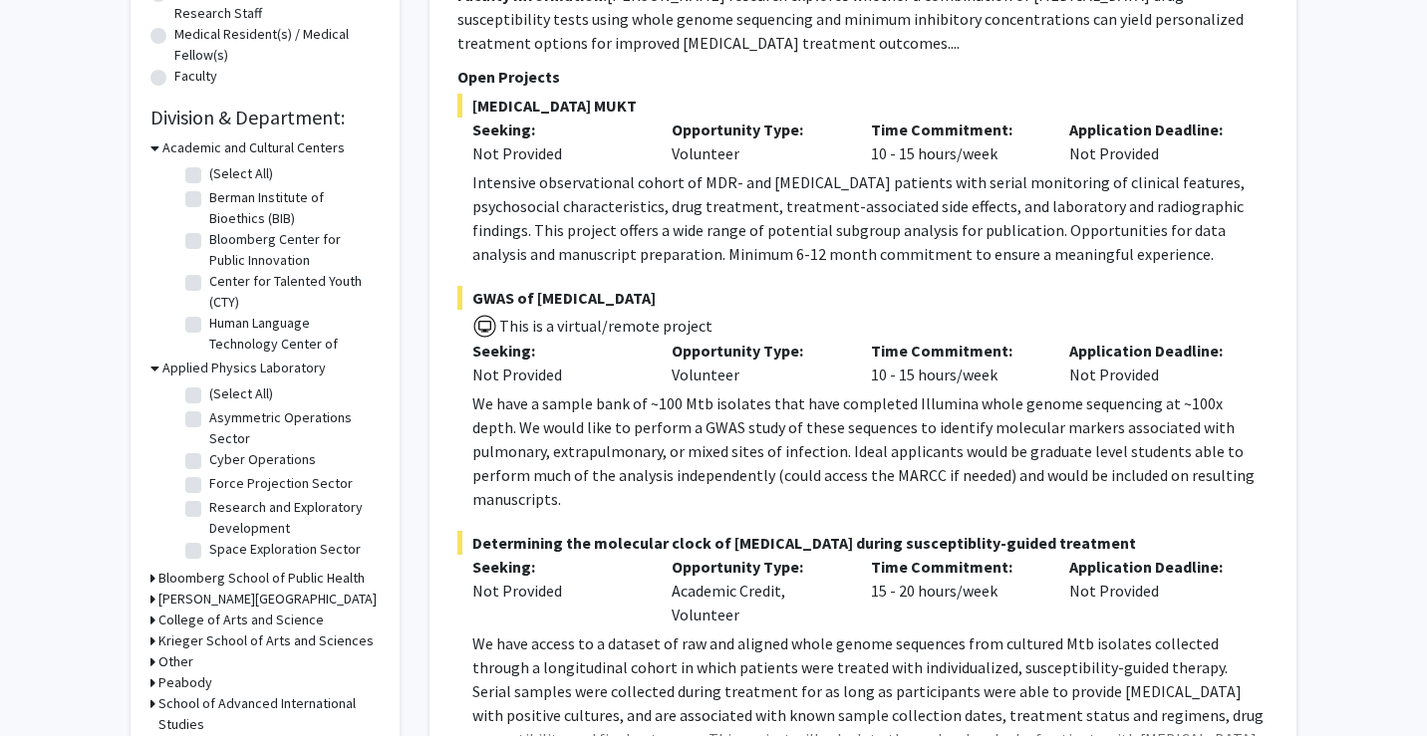
click at [184, 399] on fg-checkbox-list "(Select All) (Select All) Asymmetric Operations Sector Asymmetric Operations Se…" at bounding box center [279, 473] width 199 height 189
click at [209, 392] on label "(Select All)" at bounding box center [241, 394] width 64 height 21
click at [209, 392] on input "(Select All)" at bounding box center [215, 390] width 13 height 13
checkbox input "true"
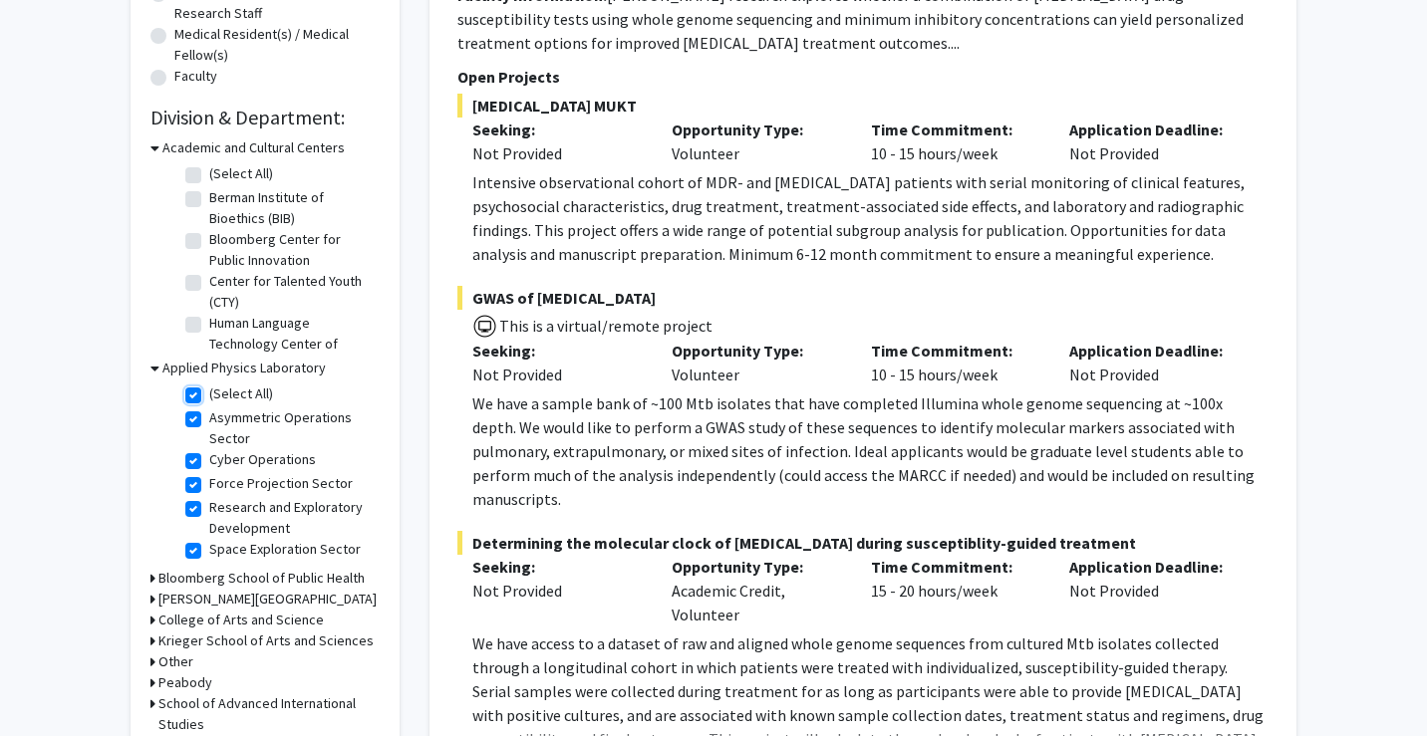
checkbox input "true"
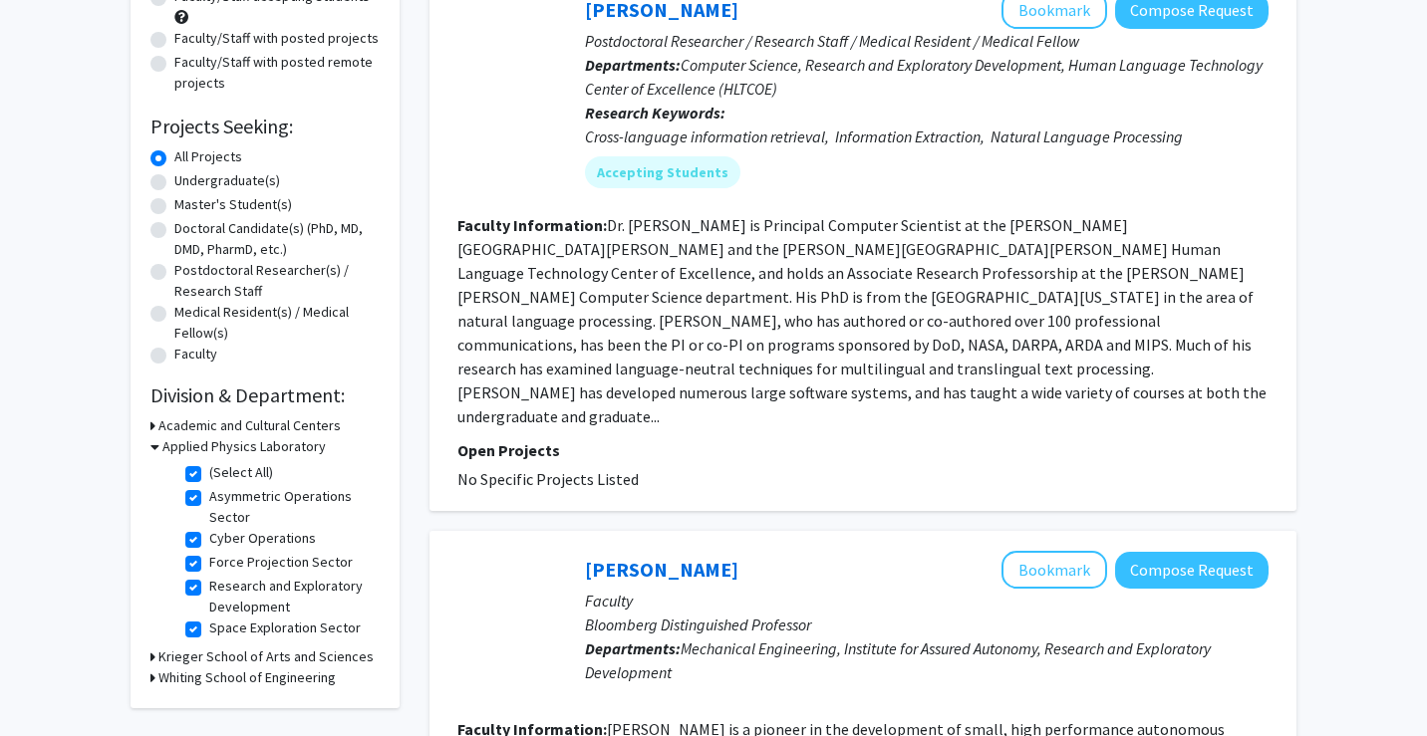
scroll to position [351, 0]
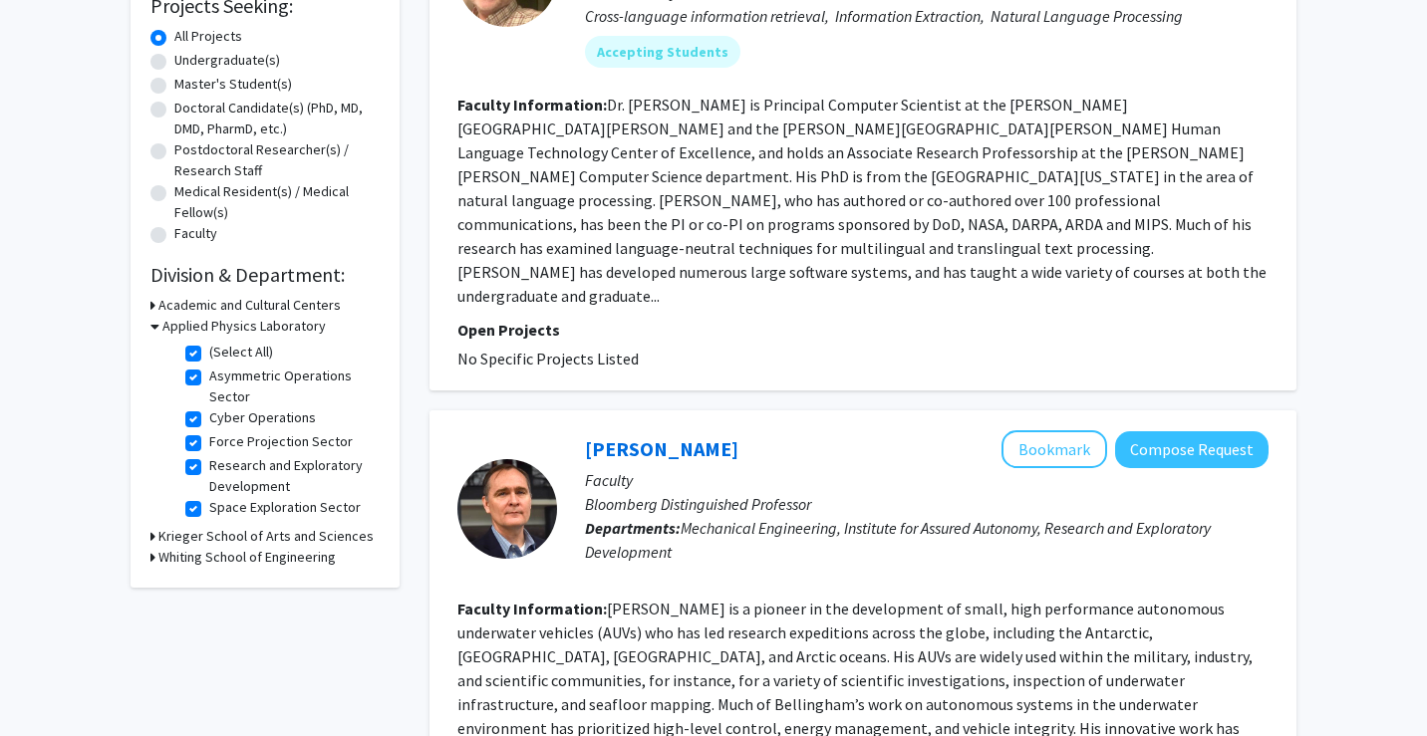
click at [209, 358] on label "(Select All)" at bounding box center [241, 352] width 64 height 21
click at [209, 355] on input "(Select All)" at bounding box center [215, 348] width 13 height 13
checkbox input "false"
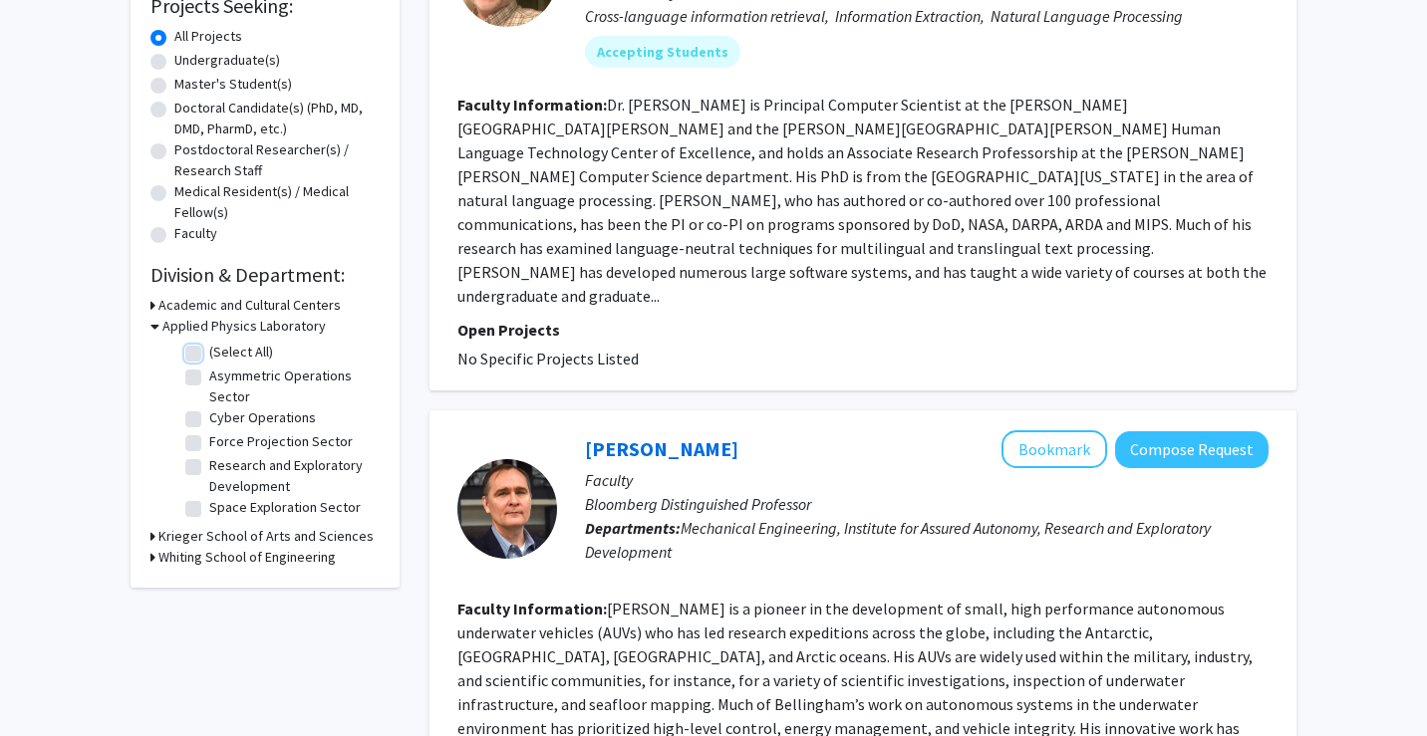
checkbox input "false"
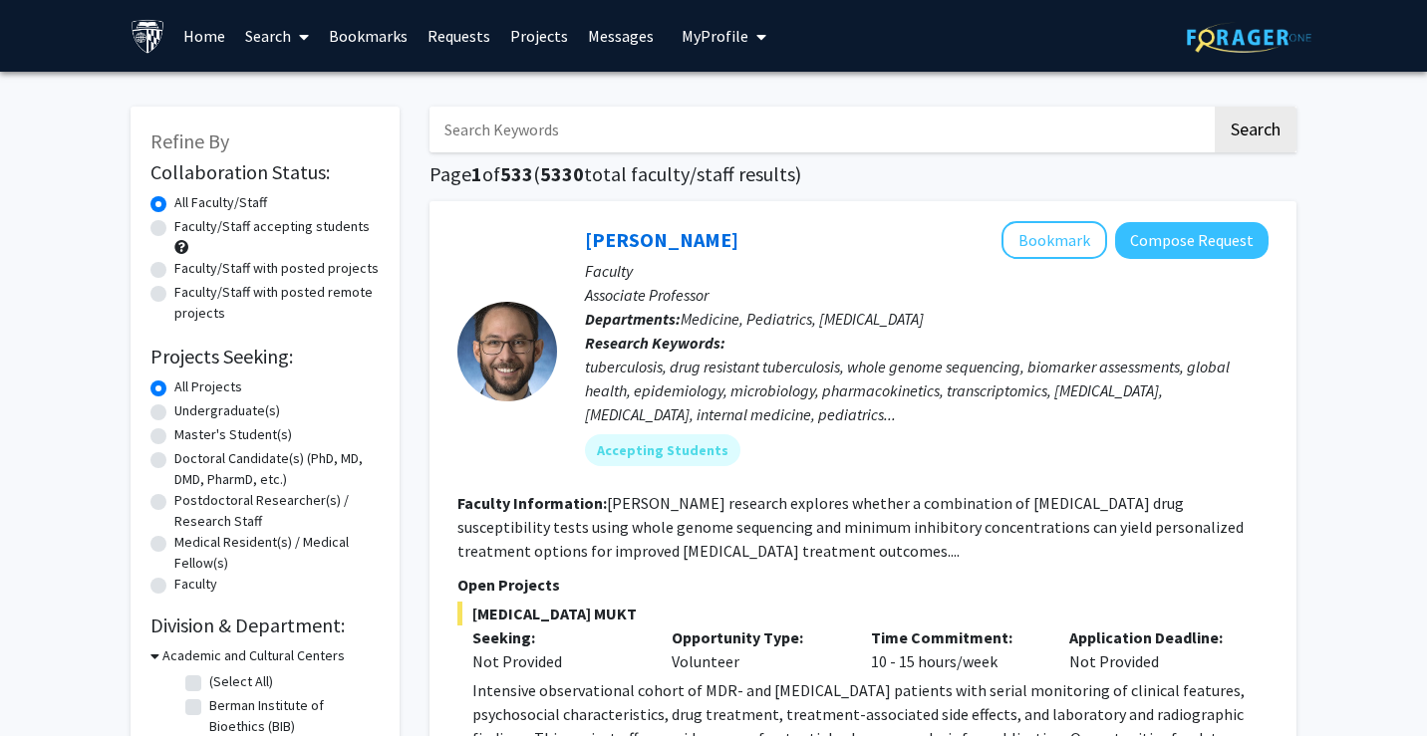
scroll to position [42, 0]
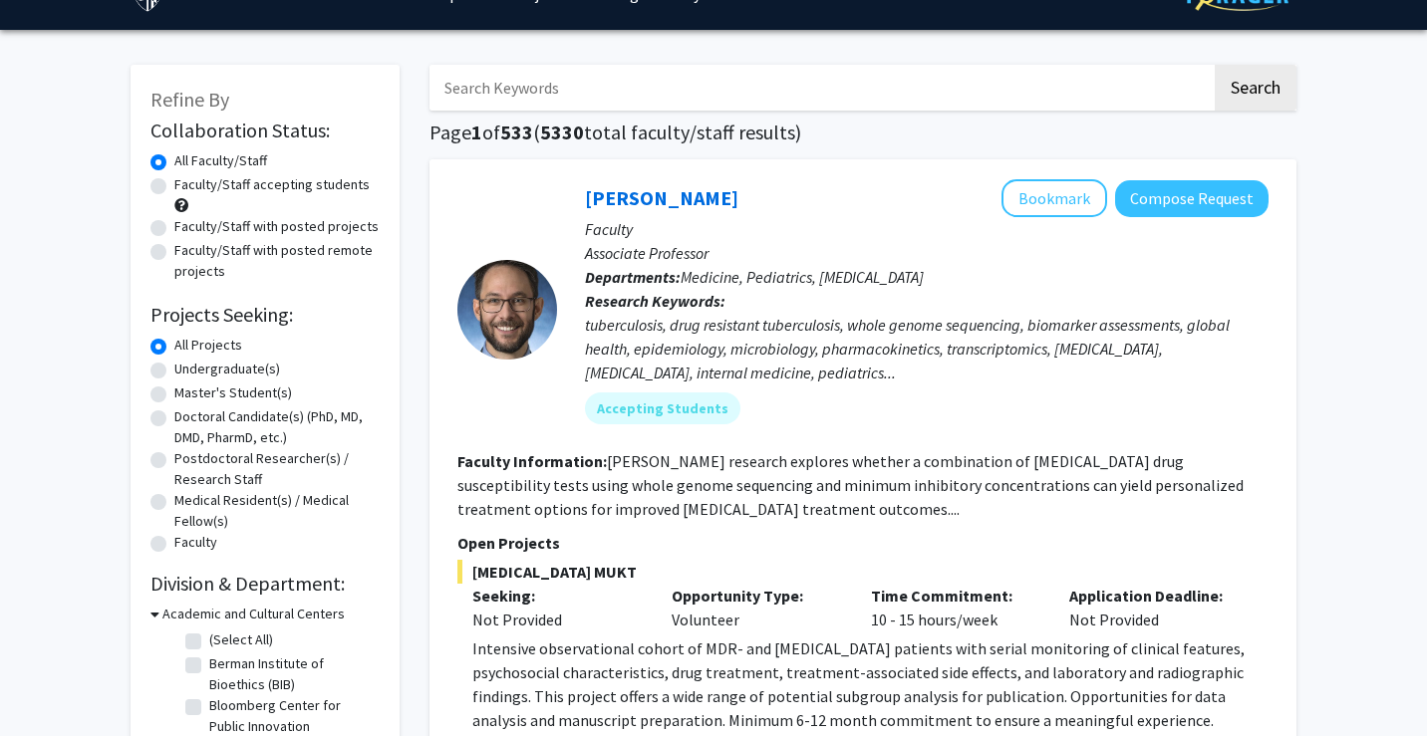
click at [188, 609] on h3 "Academic and Cultural Centers" at bounding box center [253, 614] width 182 height 21
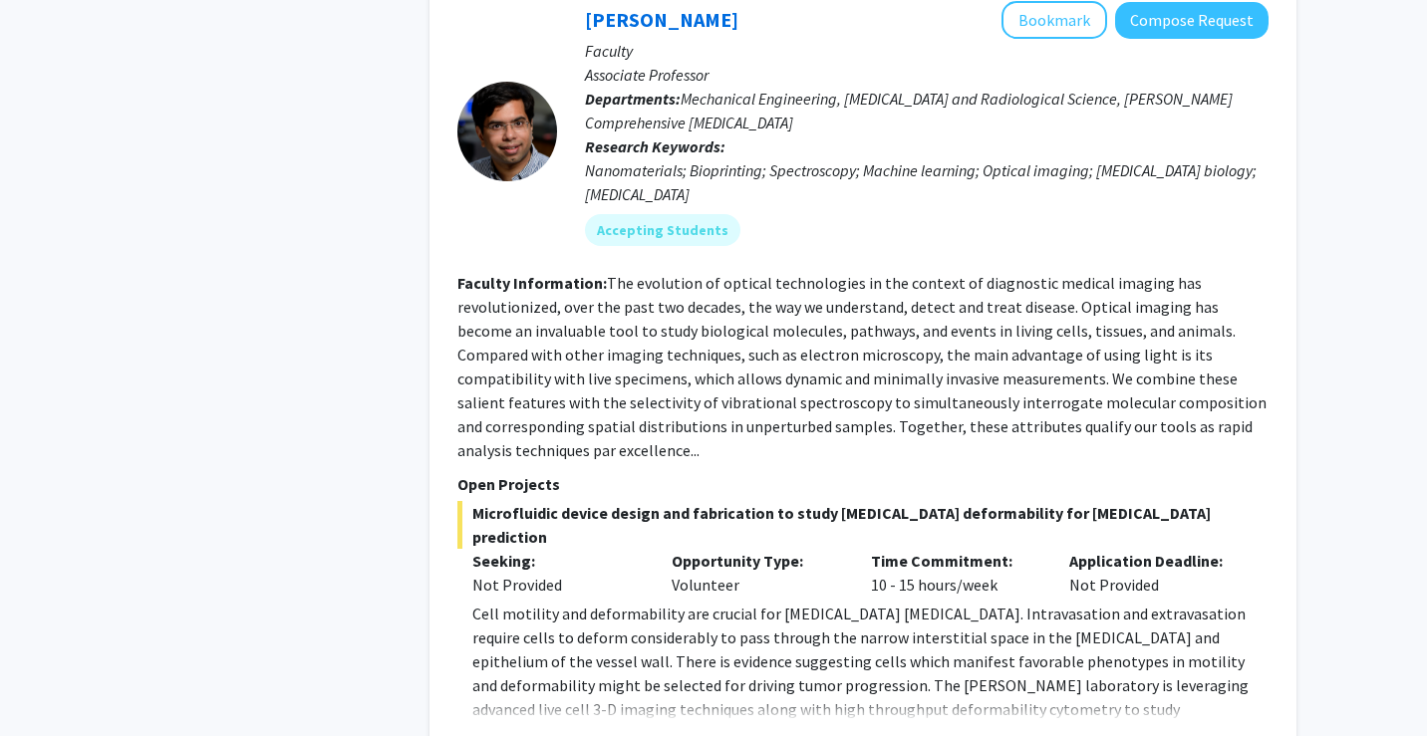
scroll to position [8069, 0]
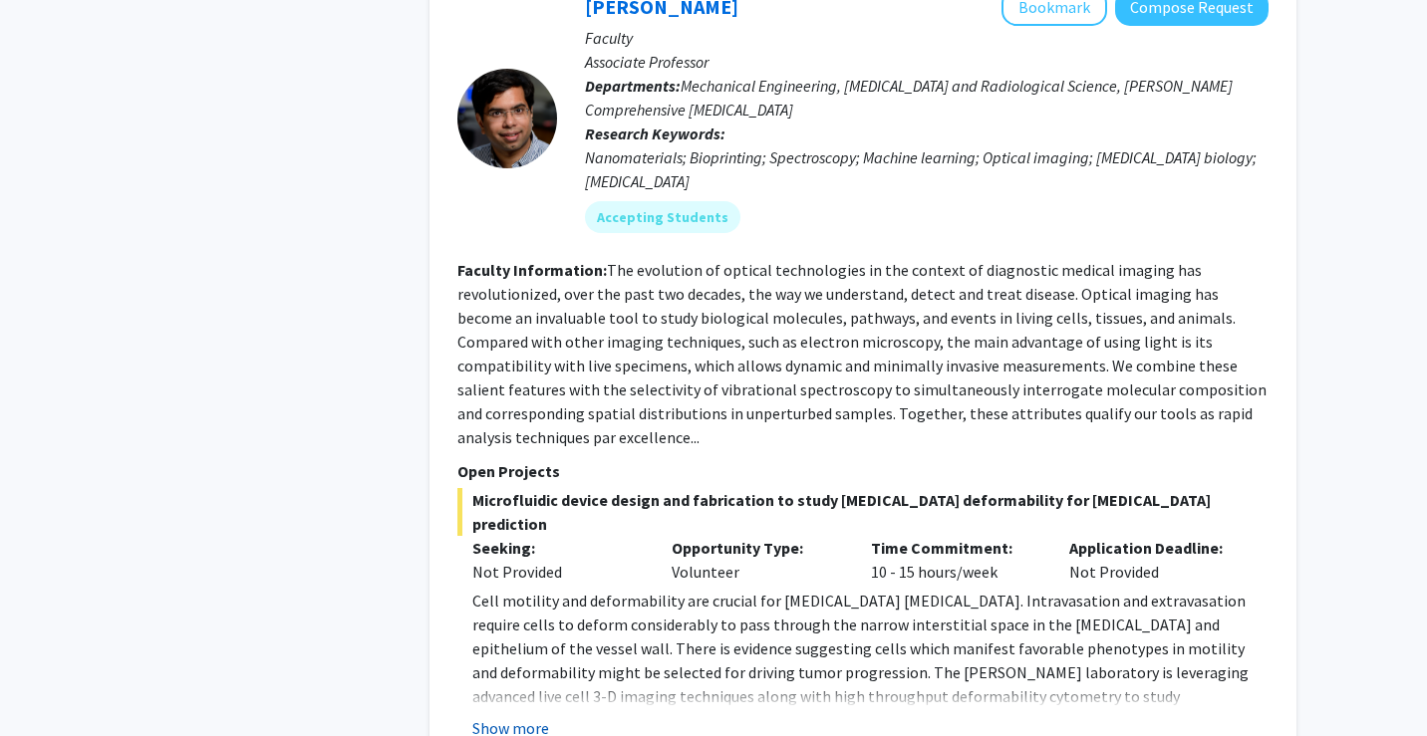
click at [528, 716] on button "Show more" at bounding box center [510, 728] width 77 height 24
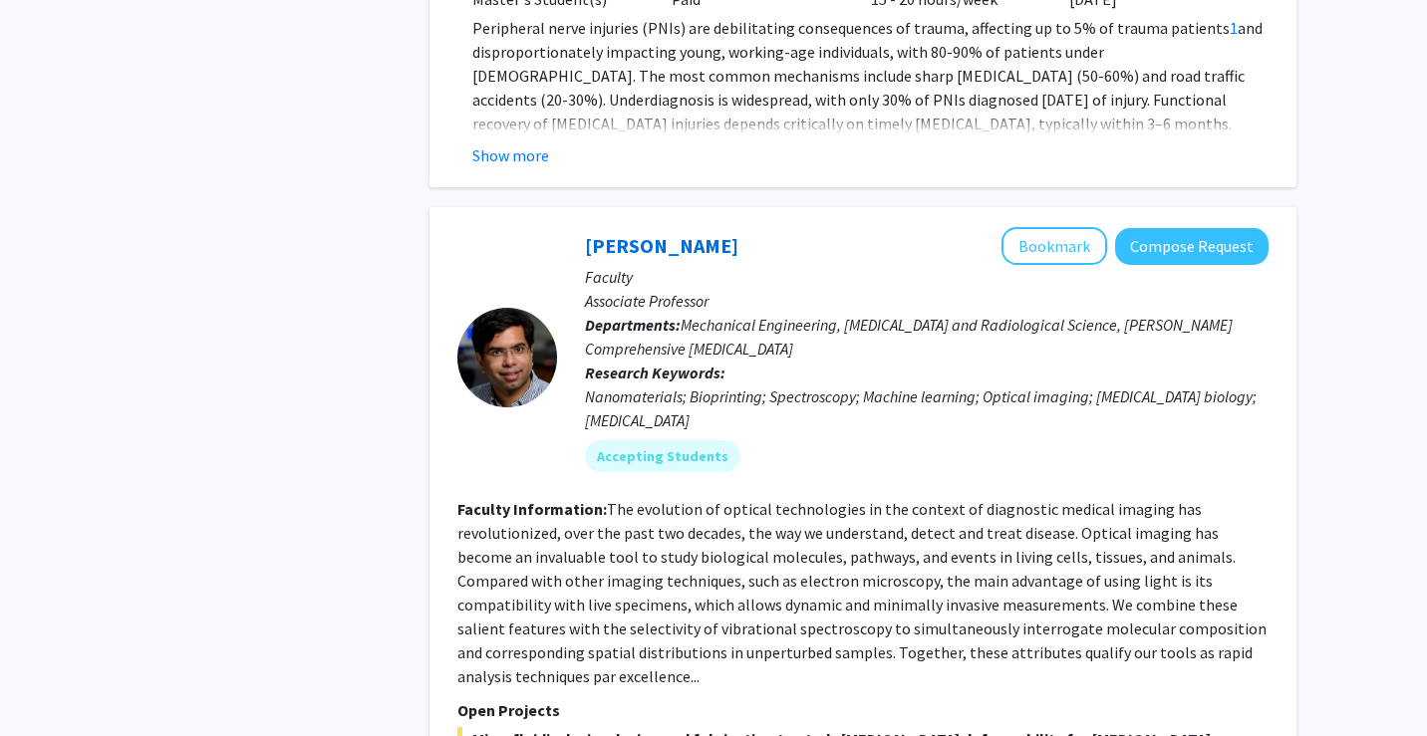
scroll to position [7623, 0]
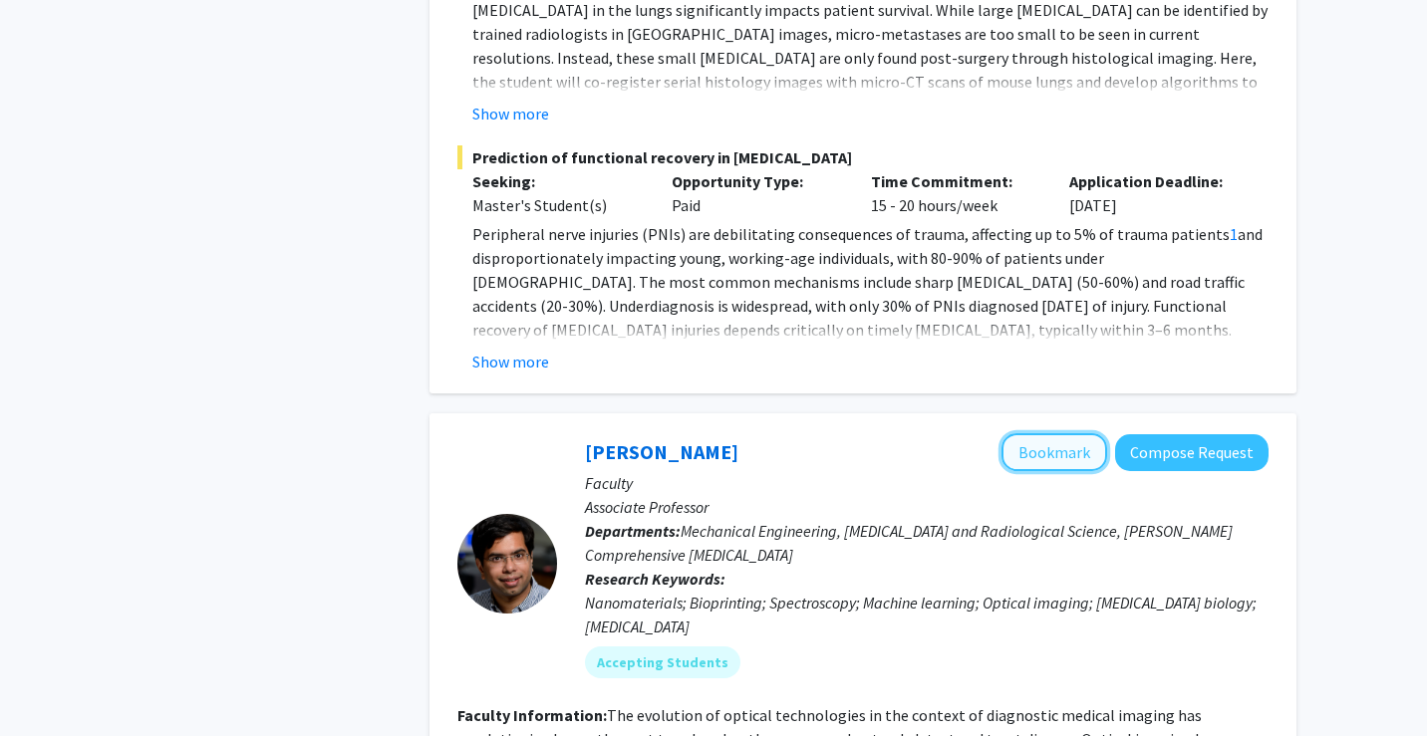
click at [1048, 433] on button "Bookmark" at bounding box center [1054, 452] width 106 height 38
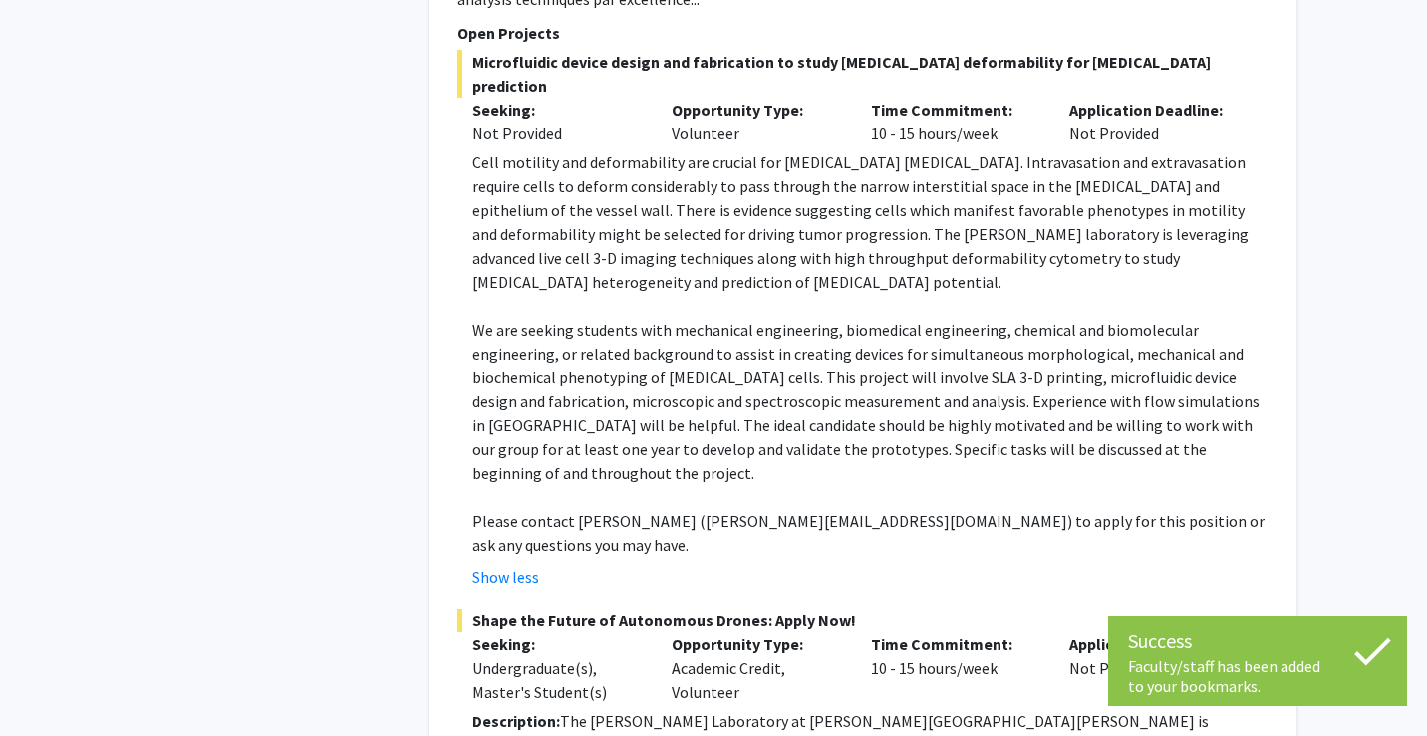
scroll to position [8545, 0]
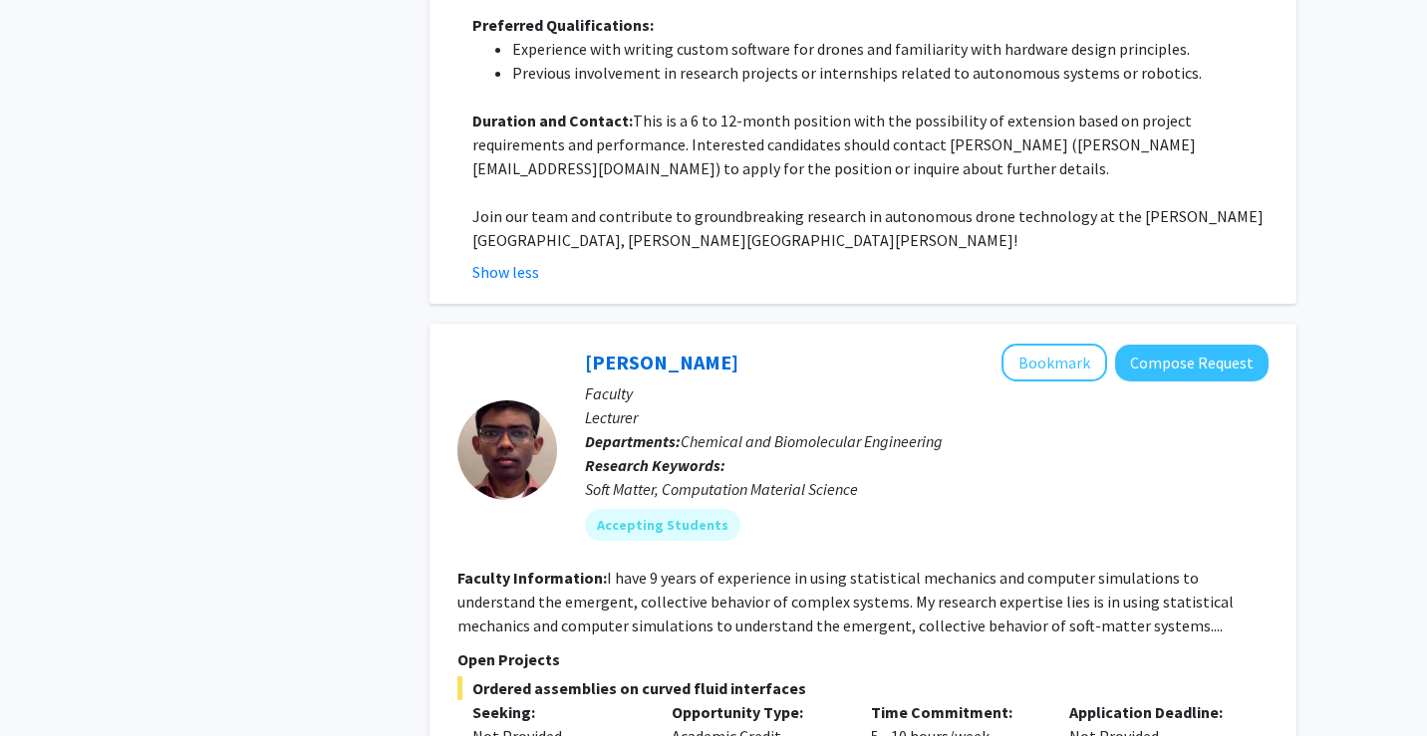
scroll to position [9739, 0]
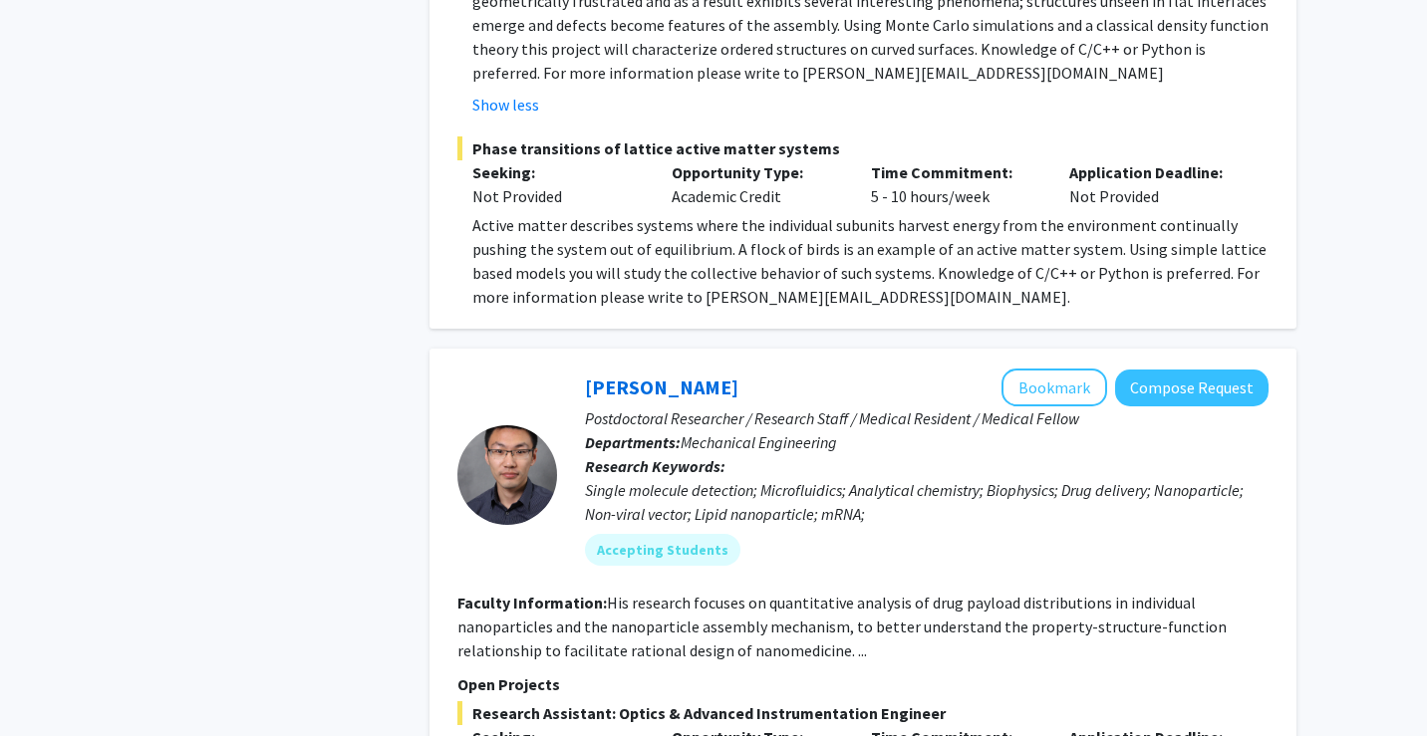
scroll to position [10573, 0]
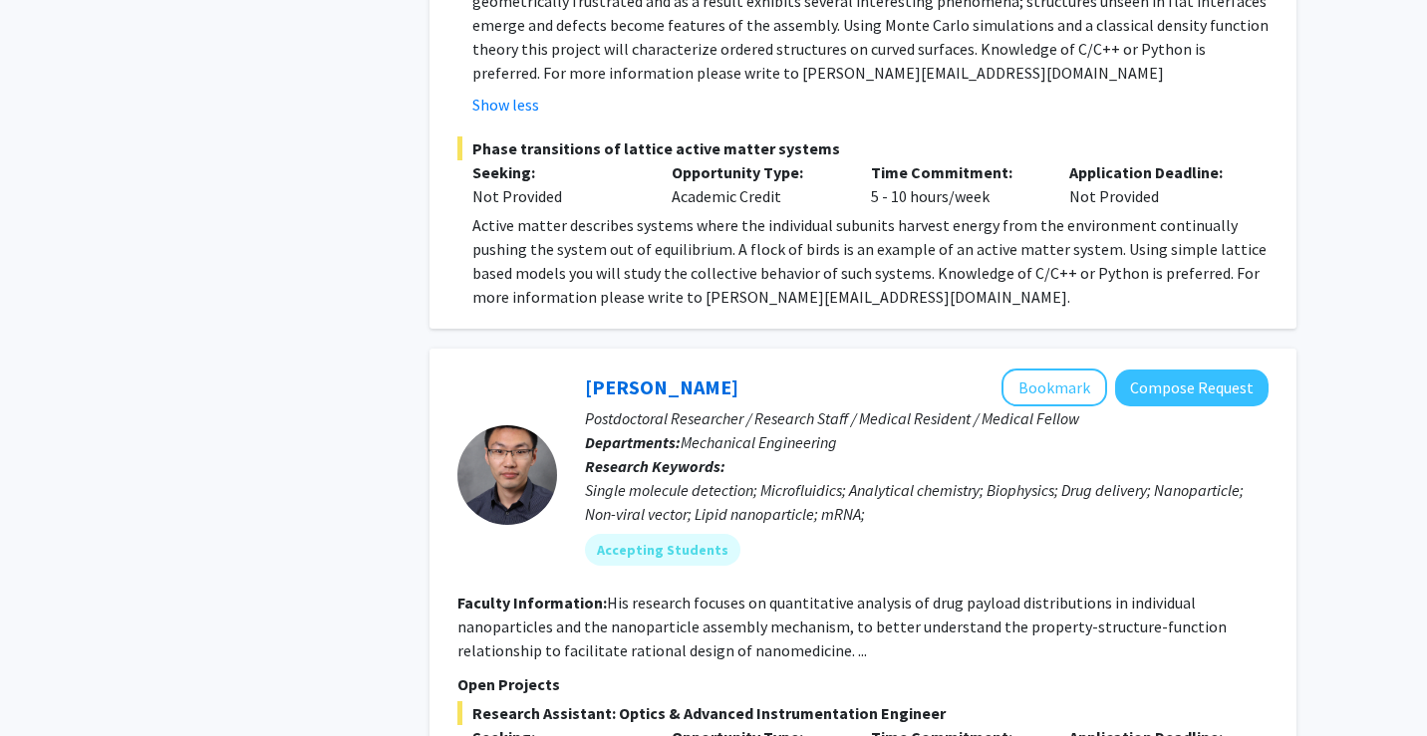
scroll to position [10437, 0]
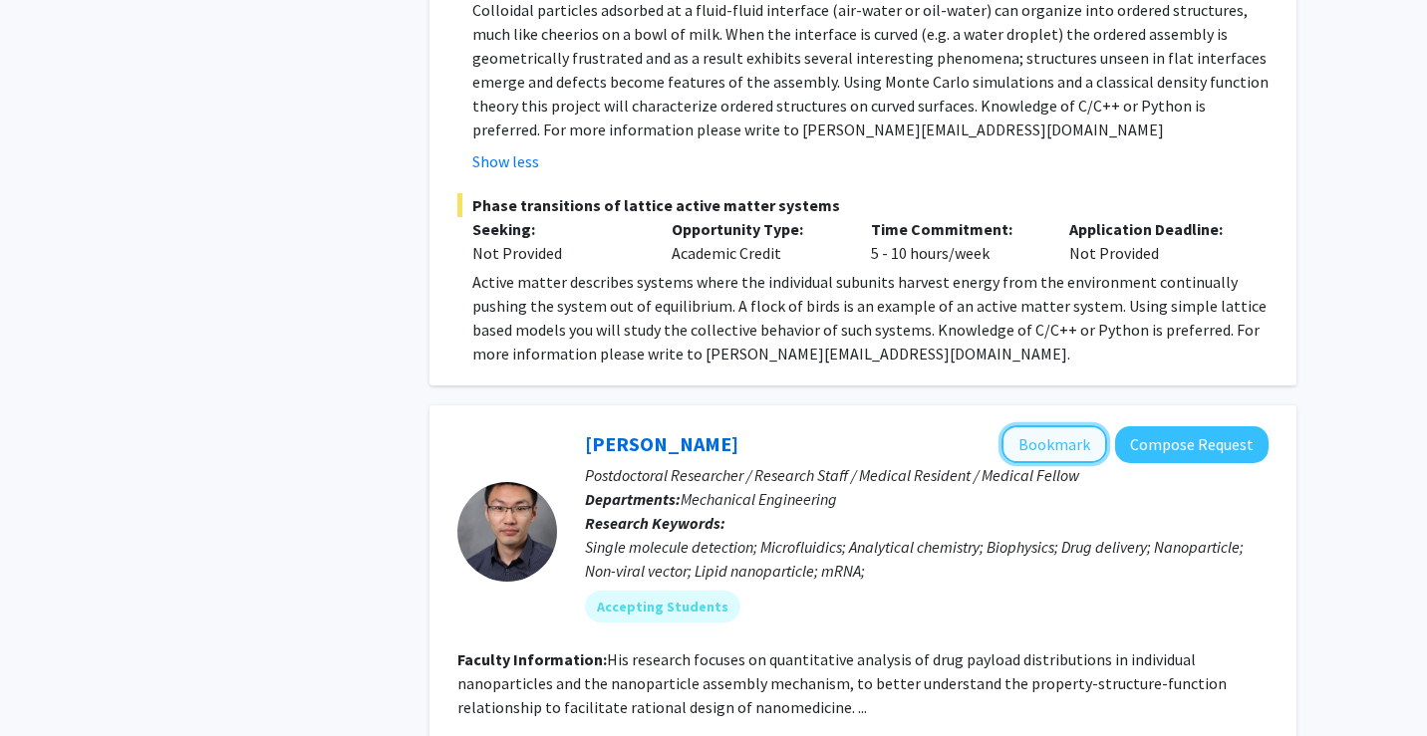
click at [1048, 425] on button "Bookmark" at bounding box center [1054, 444] width 106 height 38
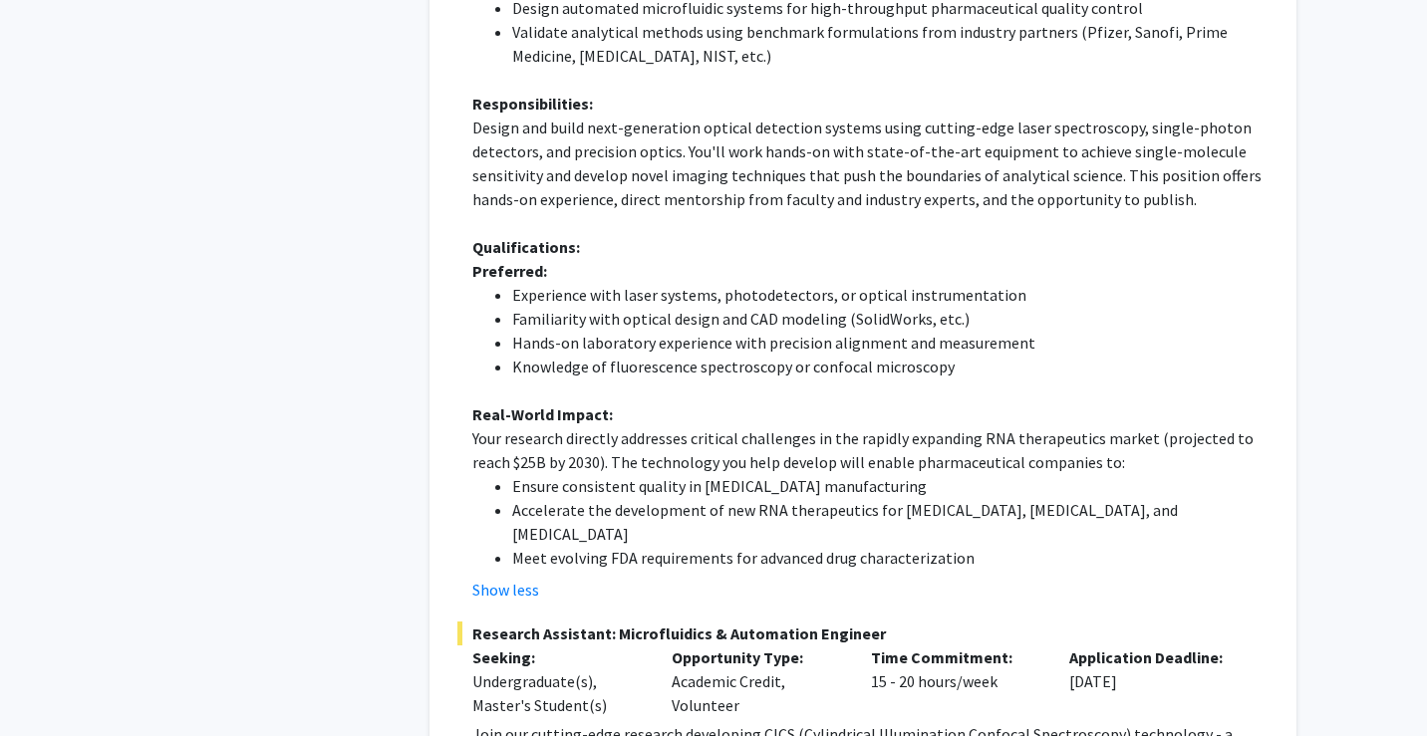
scroll to position [11623, 0]
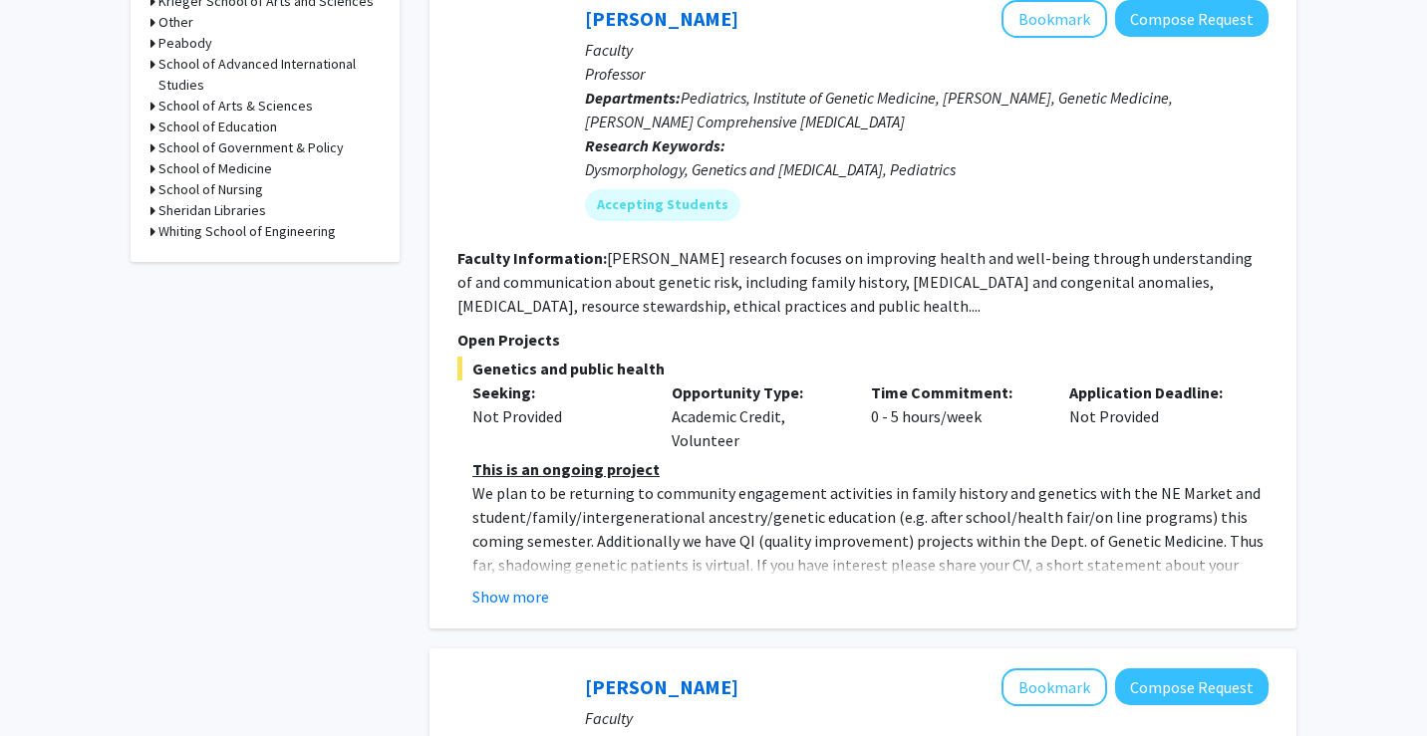
scroll to position [963, 0]
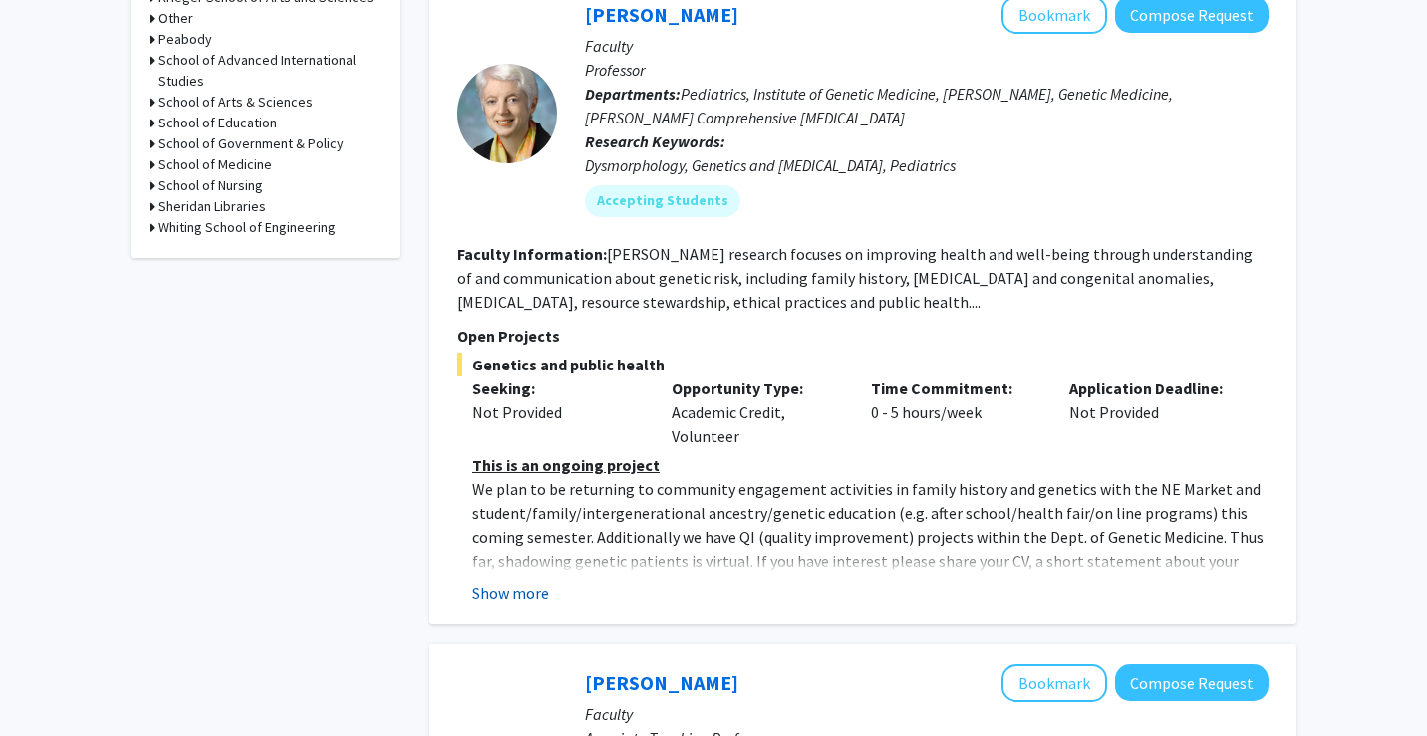
click at [525, 598] on button "Show more" at bounding box center [510, 593] width 77 height 24
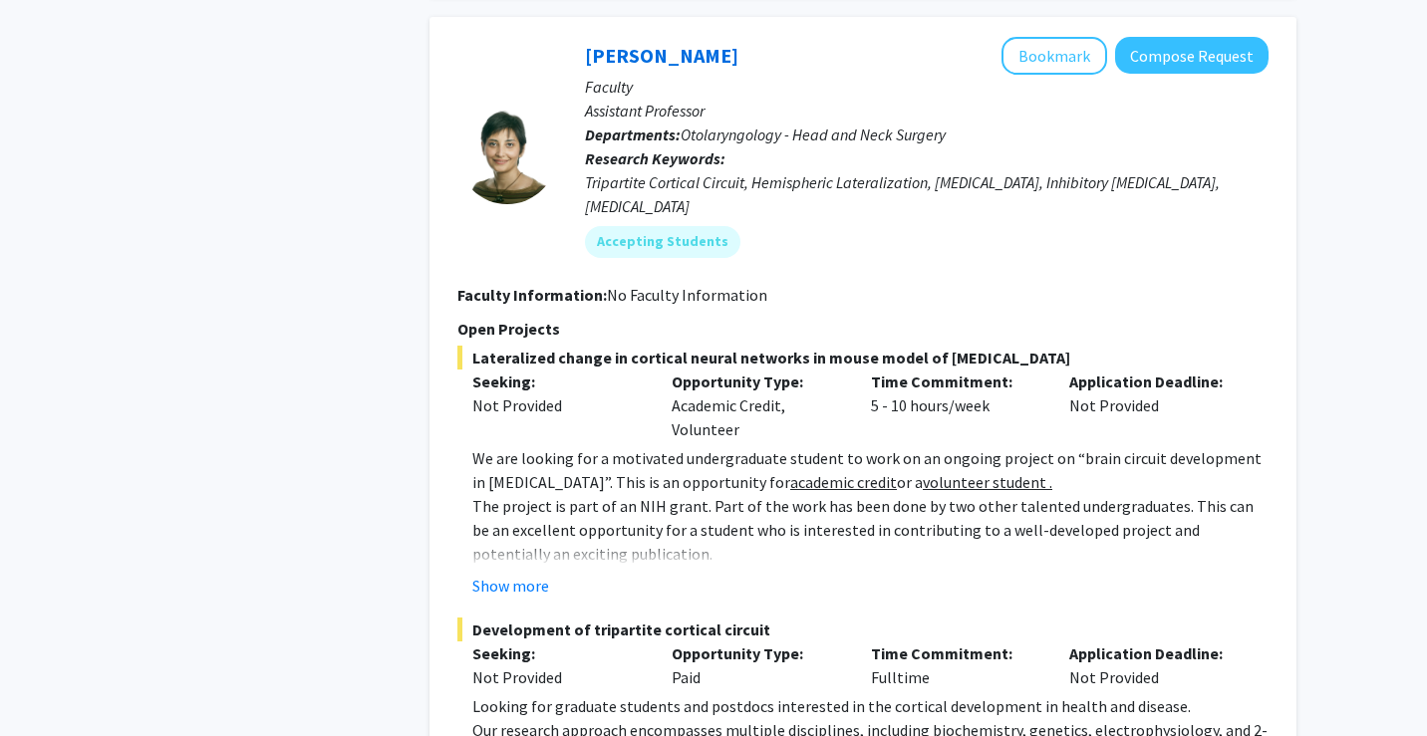
scroll to position [2416, 0]
